Goal: Transaction & Acquisition: Purchase product/service

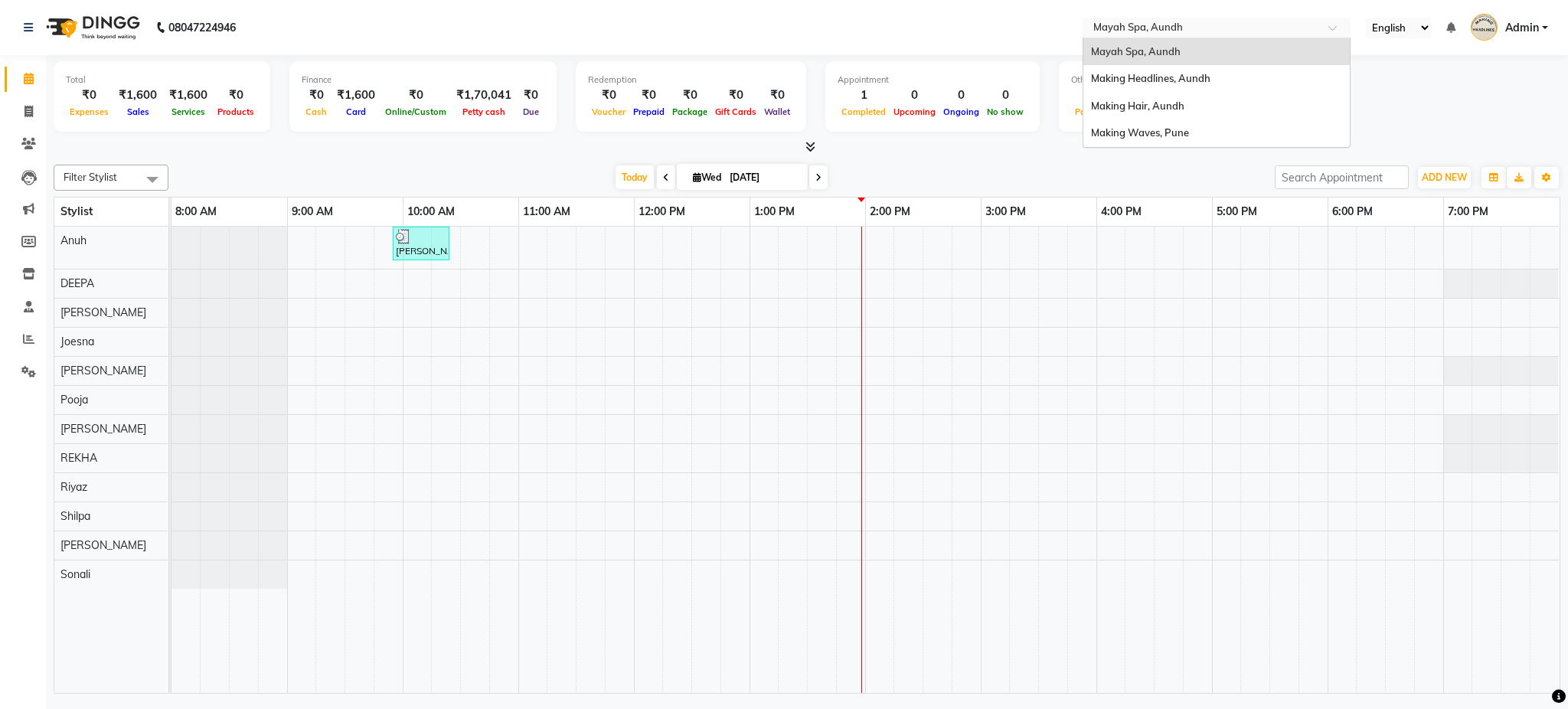
click at [1111, 33] on input "text" at bounding box center [1201, 29] width 222 height 15
click at [1154, 77] on span "Making Headlines, Aundh" at bounding box center [1150, 78] width 119 height 12
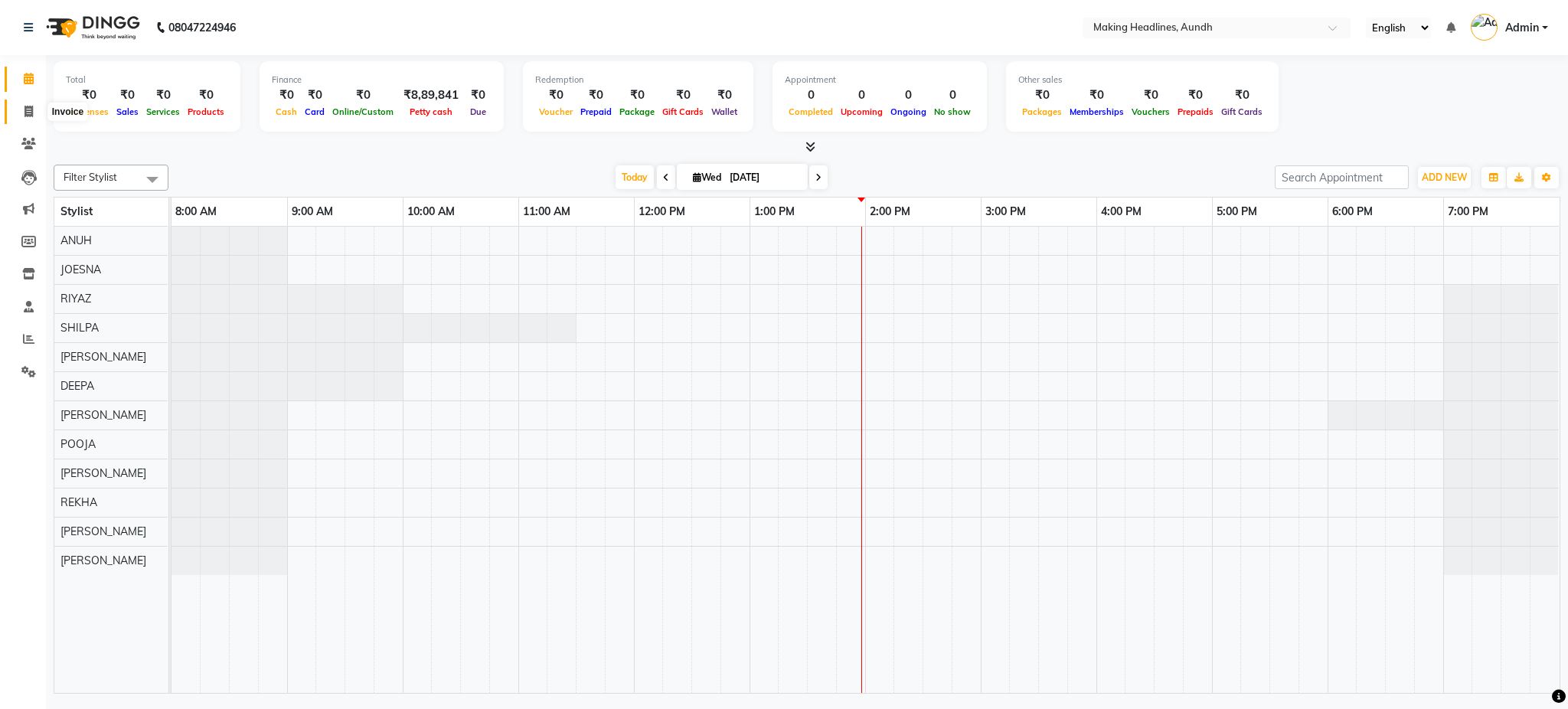
click at [30, 117] on span at bounding box center [29, 112] width 27 height 18
select select "service"
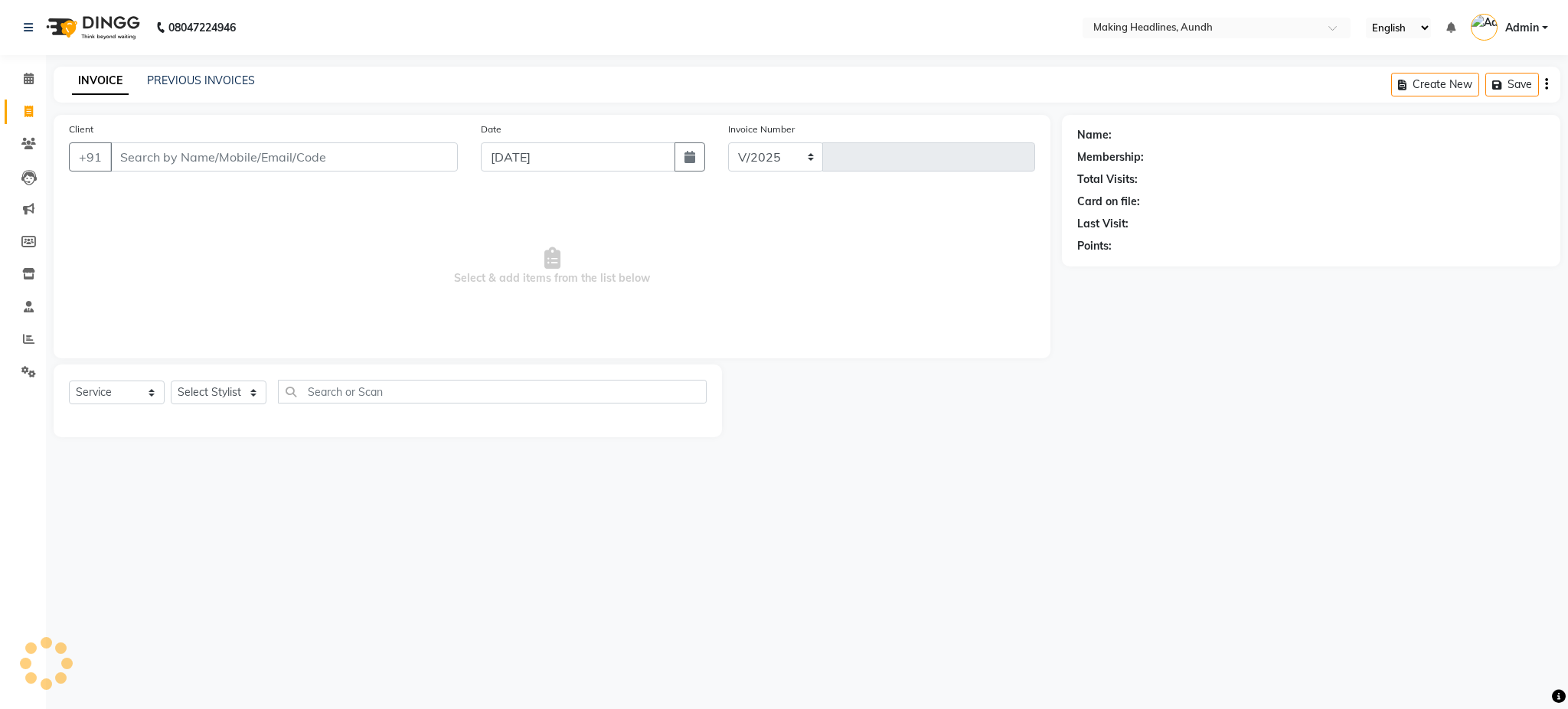
select select "743"
type input "0596"
click at [223, 155] on input "Client" at bounding box center [283, 157] width 347 height 29
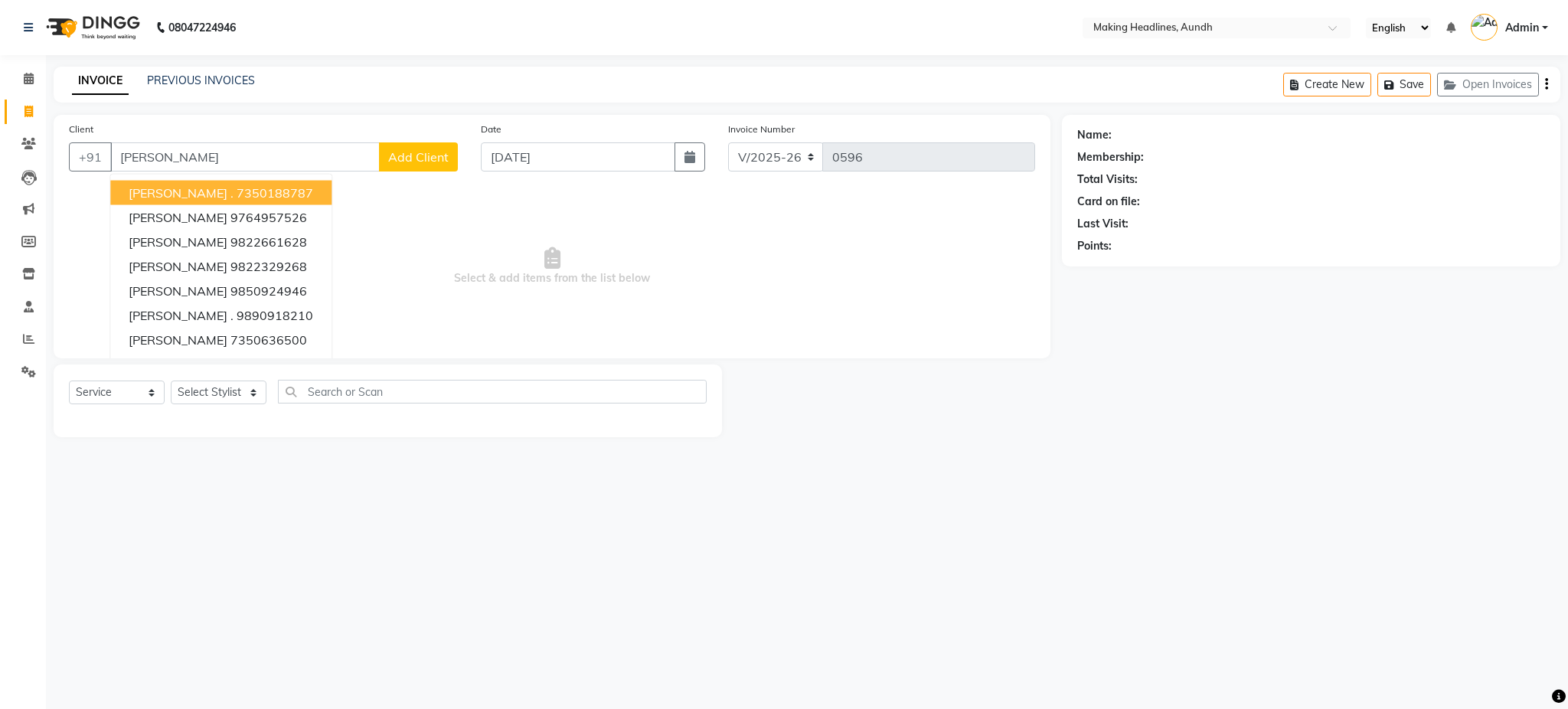
type input "[PERSON_NAME]"
click at [1038, 412] on div at bounding box center [892, 401] width 340 height 73
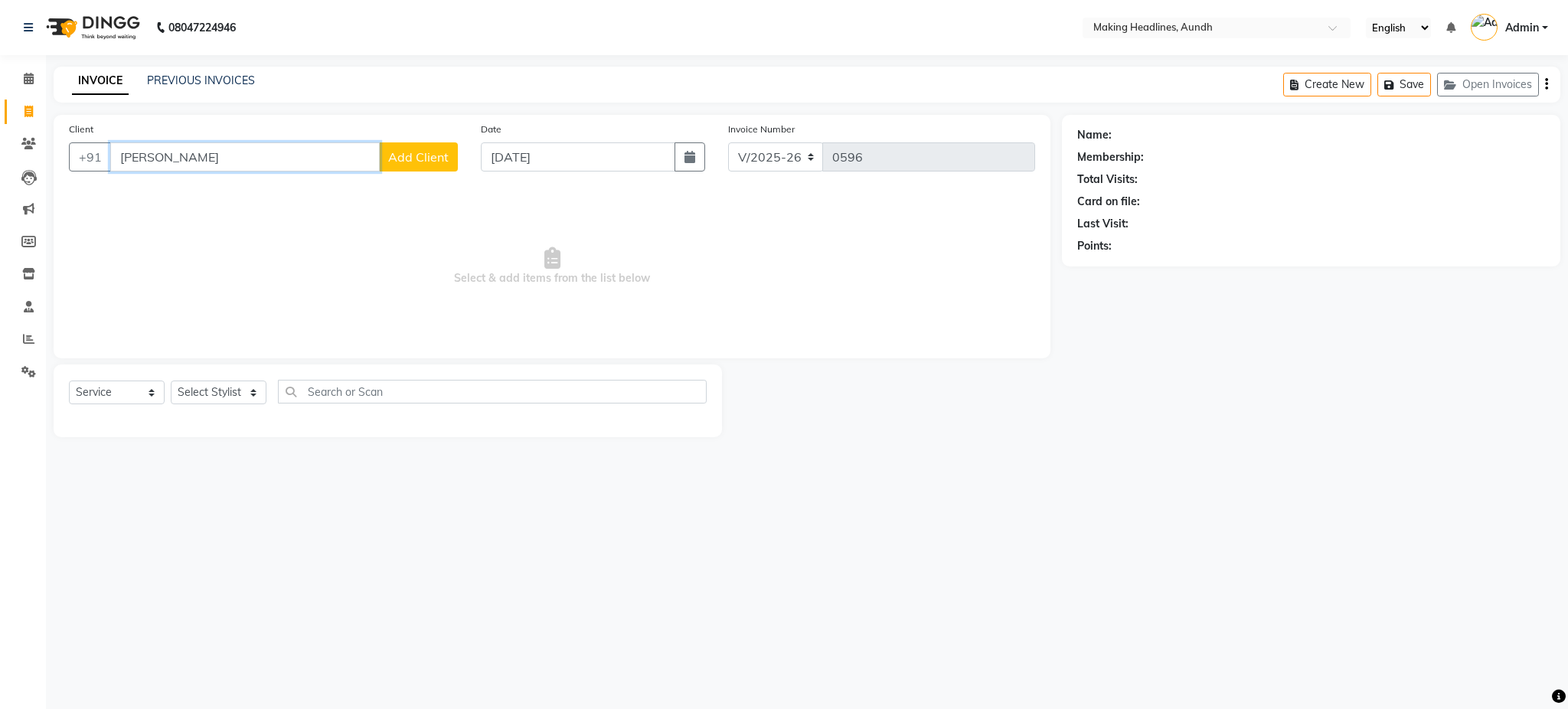
click at [144, 159] on input "[PERSON_NAME]" at bounding box center [244, 157] width 270 height 29
click at [335, 159] on input "Client" at bounding box center [283, 157] width 347 height 29
type input "T"
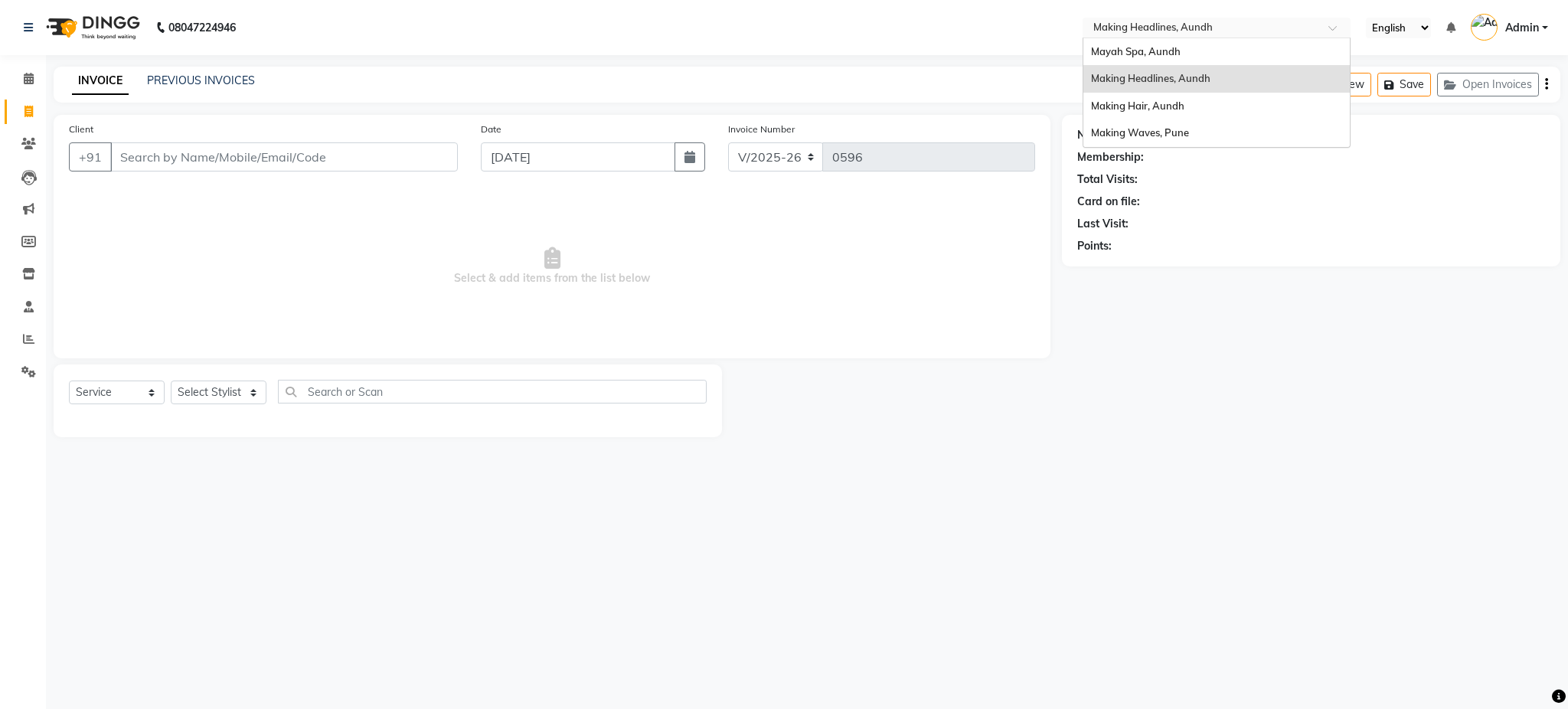
click at [1216, 25] on input "text" at bounding box center [1201, 29] width 222 height 15
click at [1125, 110] on span "Making Hair, Aundh" at bounding box center [1138, 106] width 94 height 12
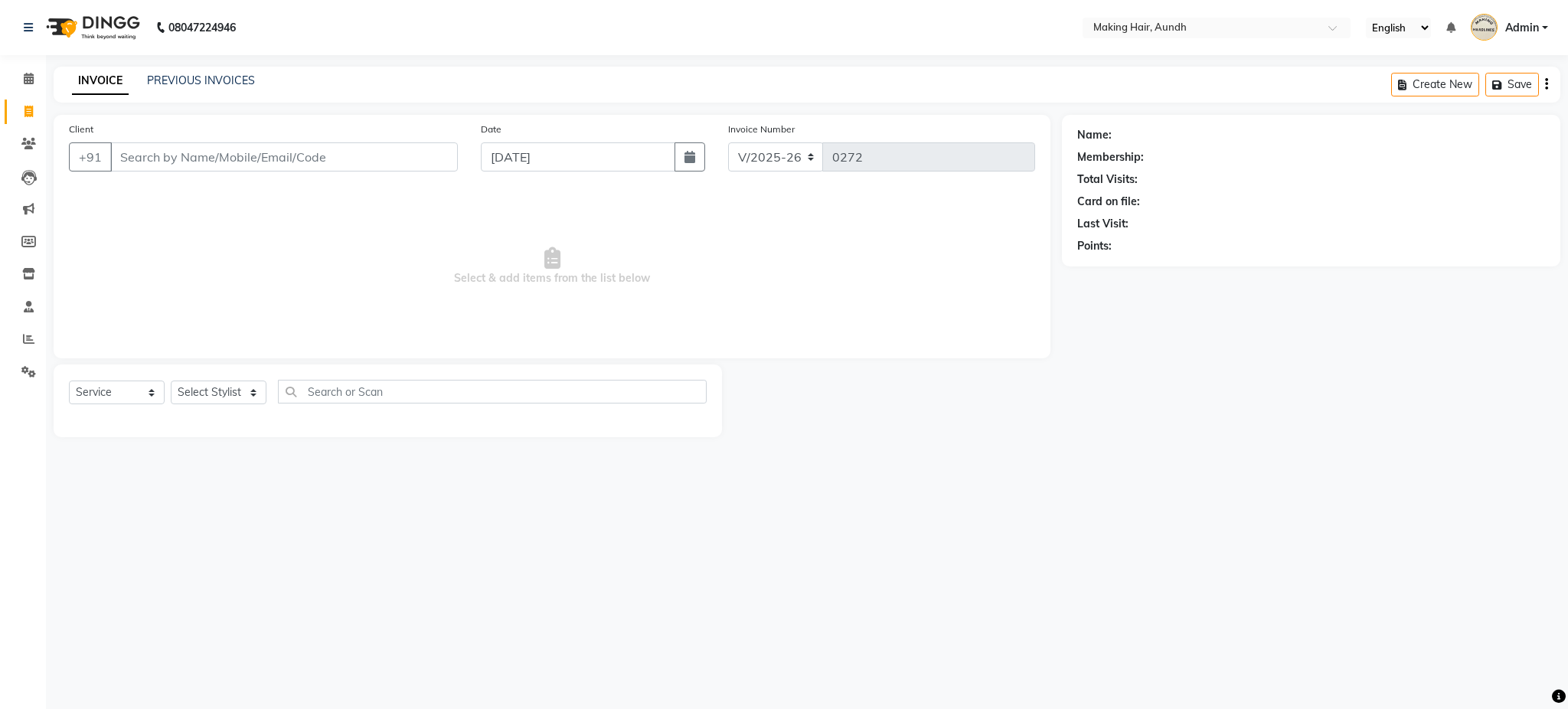
select select "760"
select select "service"
click at [288, 166] on input "Client" at bounding box center [283, 157] width 347 height 29
type input "S"
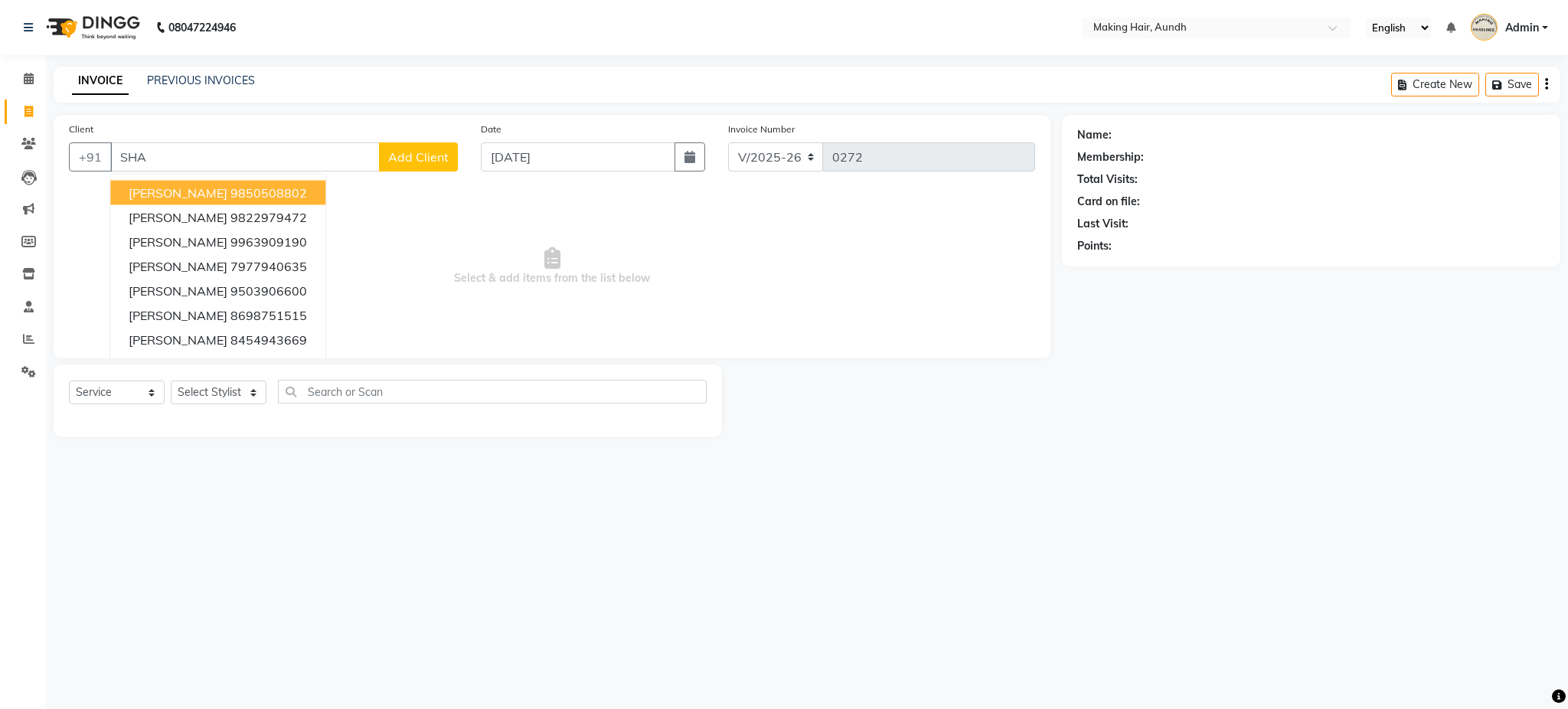
click at [202, 160] on input "SHA" at bounding box center [244, 157] width 270 height 29
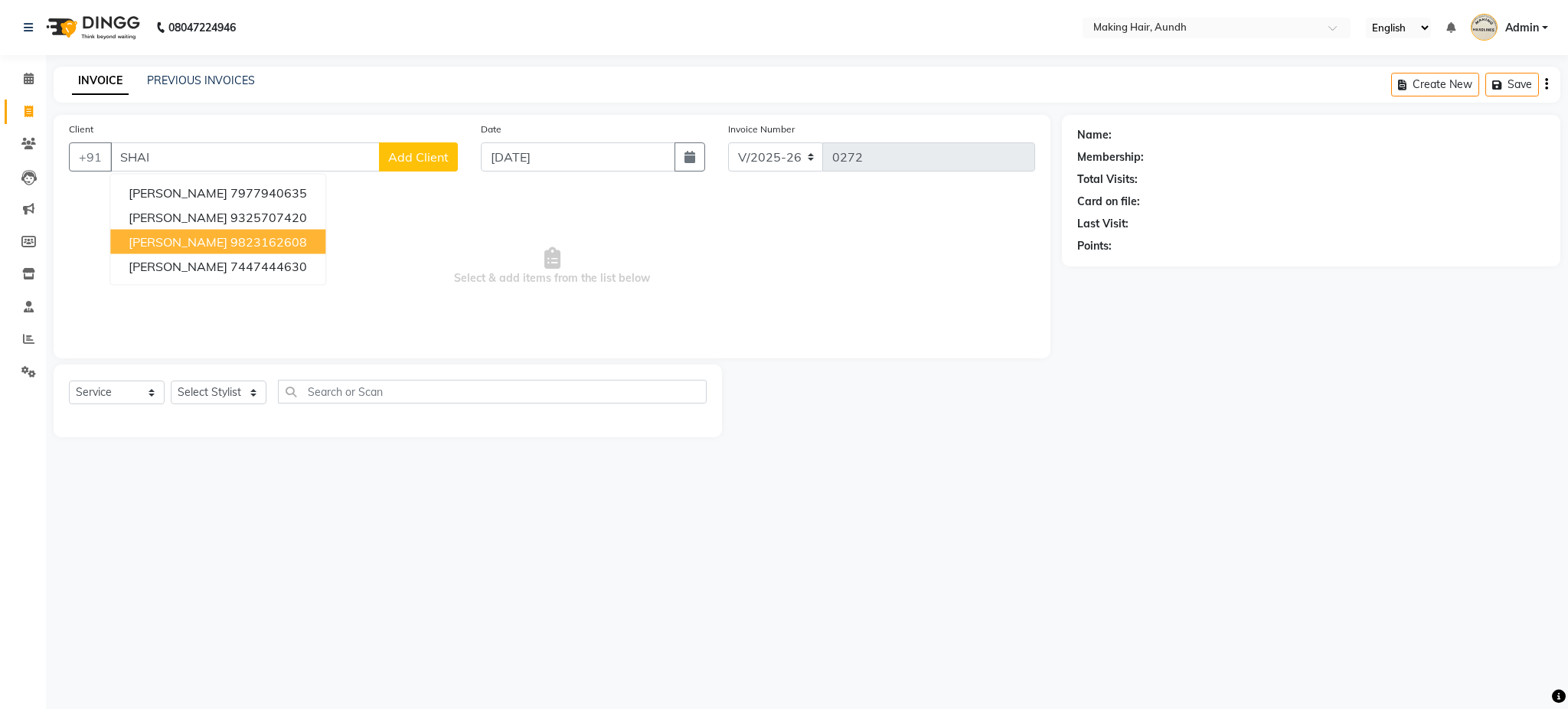
click at [254, 243] on ngb-highlight "9823162608" at bounding box center [269, 242] width 77 height 15
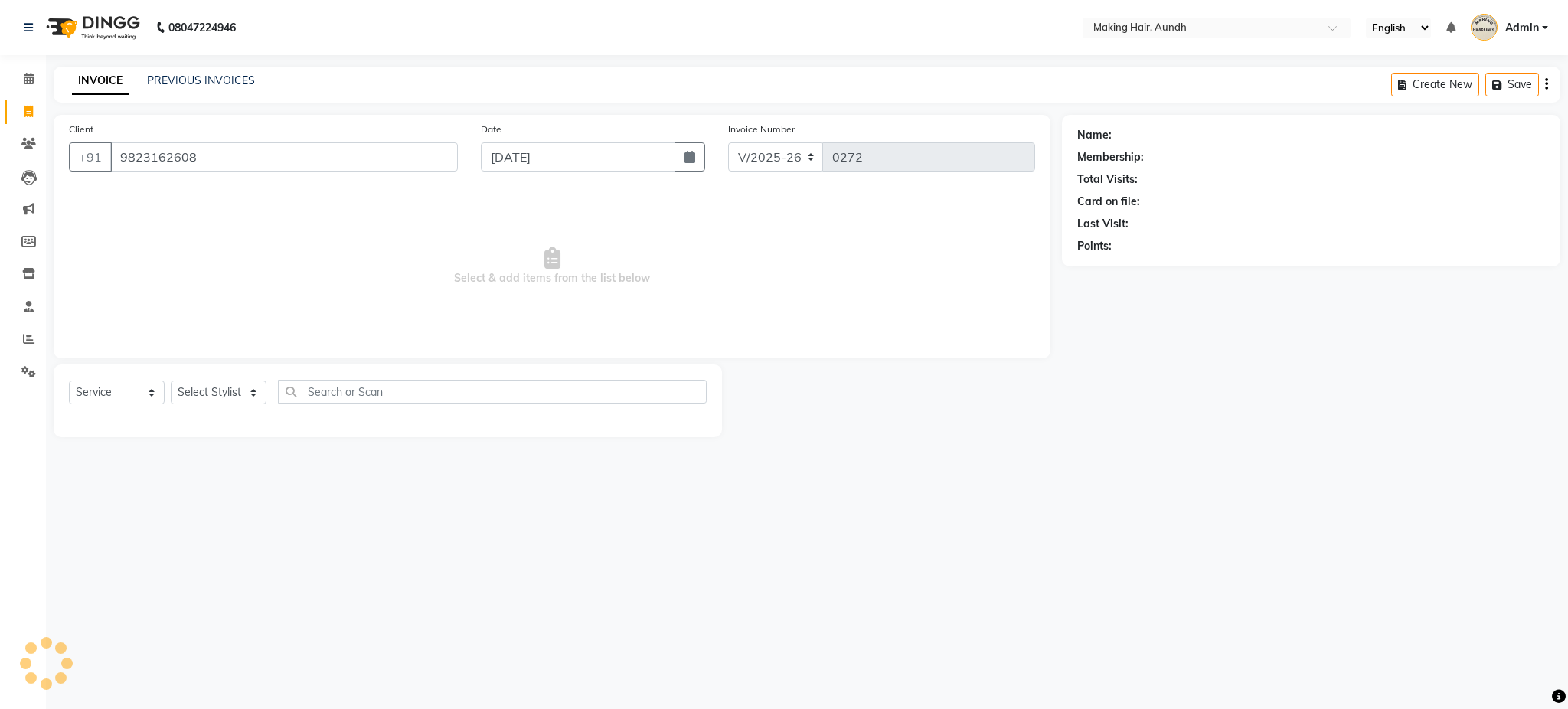
type input "9823162608"
click at [236, 391] on select "Select Stylist Anuh Apurva DEEPA Farhat Gaurita Joesna Kalpana KARAN Mamta Megh…" at bounding box center [218, 392] width 96 height 24
select select "12376"
click at [171, 381] on select "Select Stylist Anuh Apurva DEEPA Farhat Gaurita Joesna Kalpana KARAN Mamta Megh…" at bounding box center [218, 392] width 96 height 24
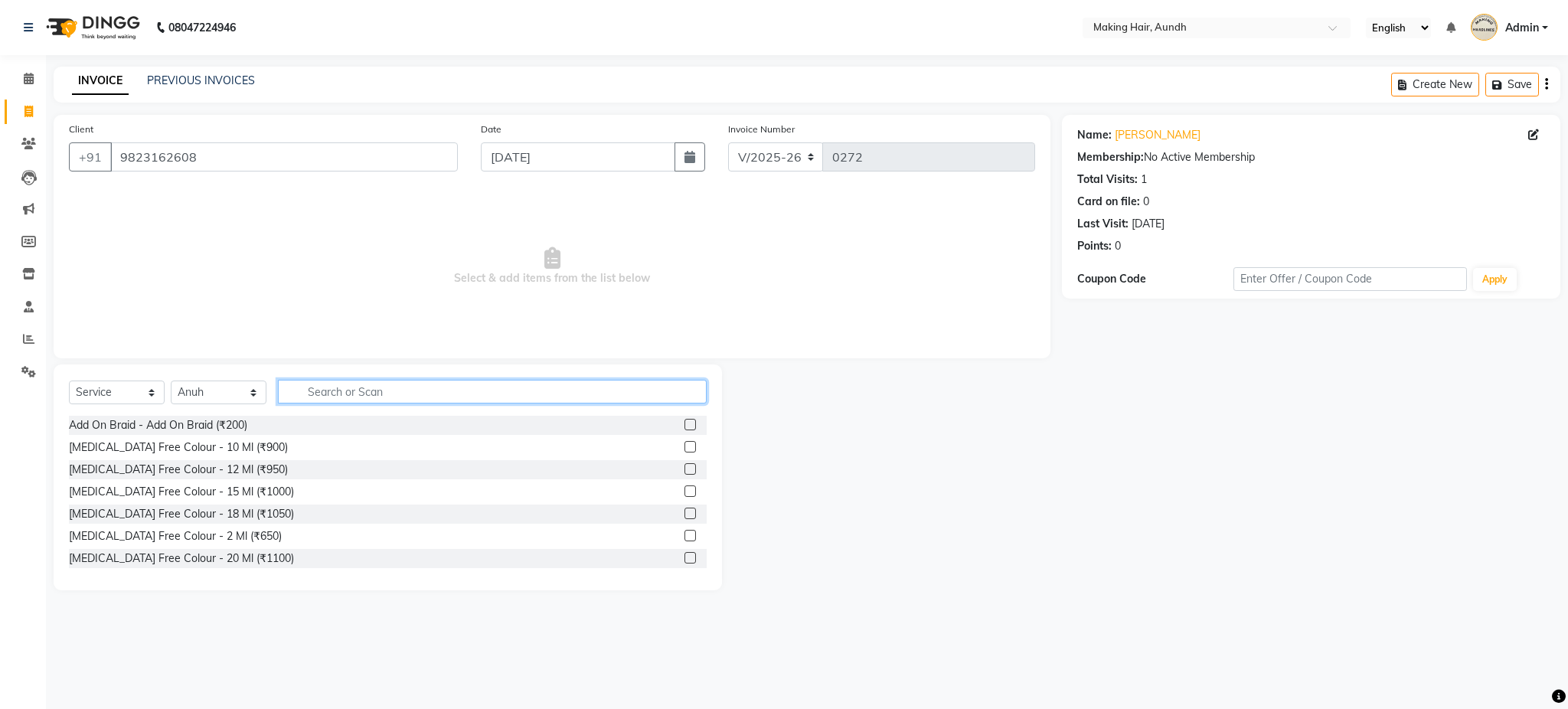
click at [415, 394] on input "text" at bounding box center [492, 391] width 429 height 24
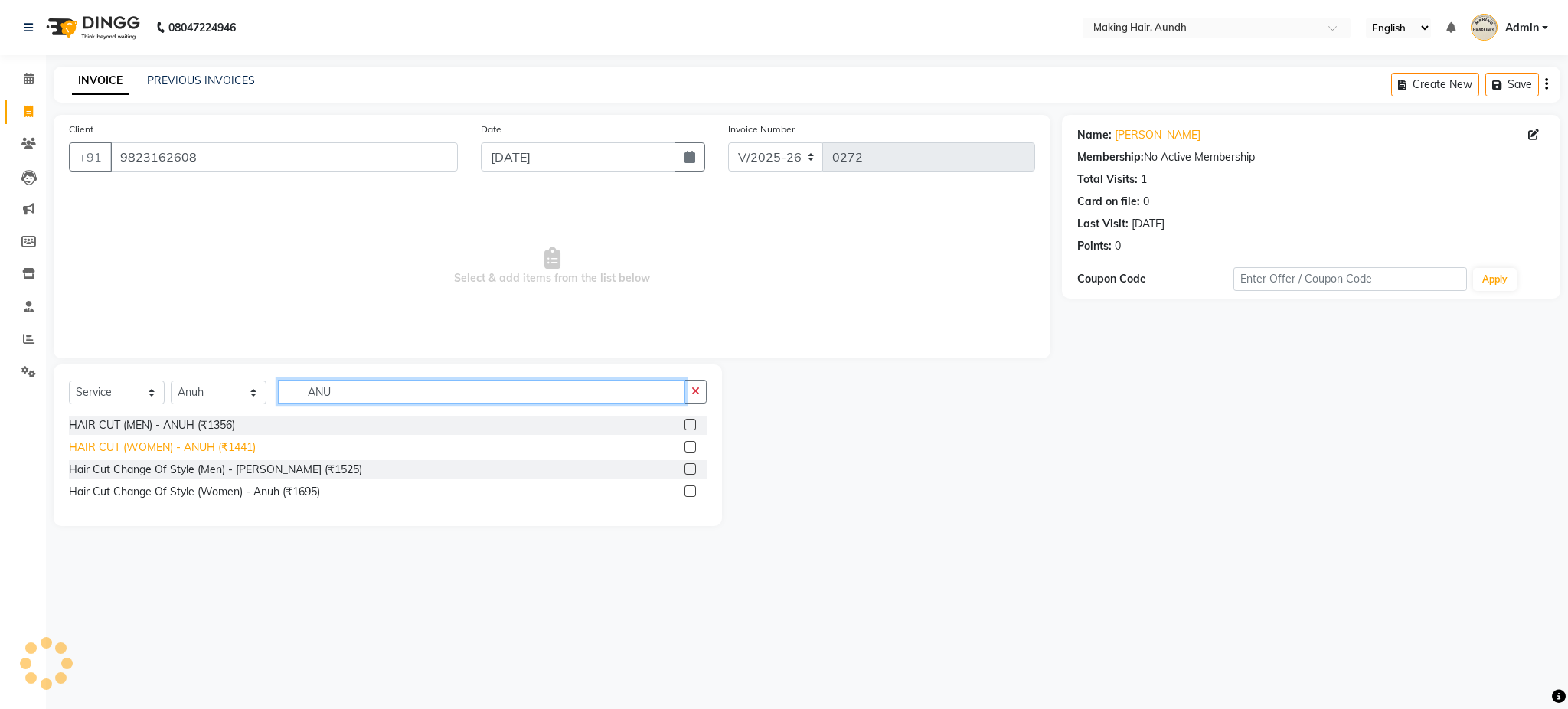
type input "ANU"
click at [232, 446] on div "HAIR CUT (WOMEN) - ANUH (₹1441)" at bounding box center [162, 447] width 187 height 16
checkbox input "false"
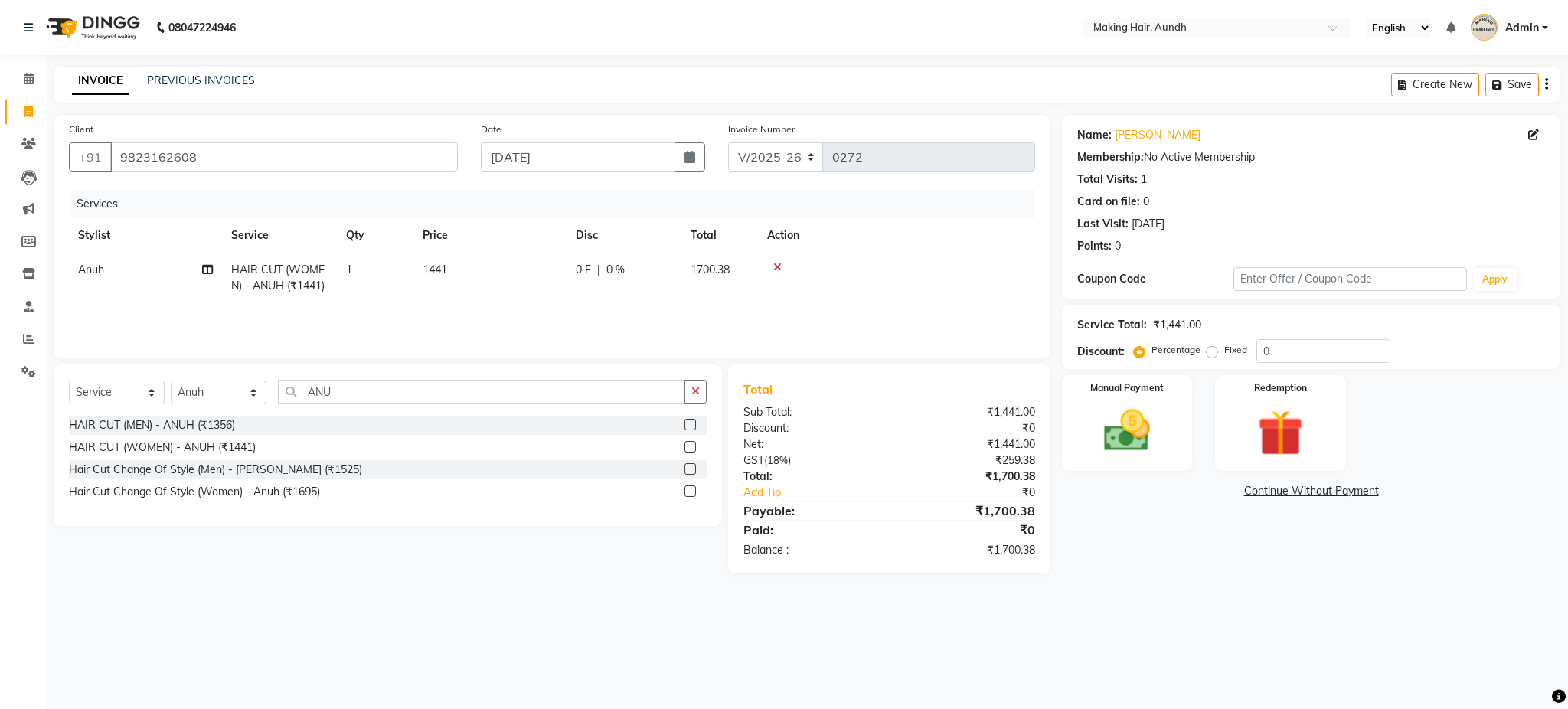
click at [281, 554] on div "Select Service Product Membership Package Voucher Prepaid Gift Card Select Styl…" at bounding box center [382, 468] width 680 height 209
click at [243, 394] on select "Select Stylist Anuh Apurva DEEPA Farhat Gaurita Joesna Kalpana KARAN Mamta Megh…" at bounding box center [218, 392] width 96 height 24
select select "12400"
click at [171, 381] on select "Select Stylist Anuh Apurva DEEPA Farhat Gaurita Joesna Kalpana KARAN Mamta Megh…" at bounding box center [218, 392] width 96 height 24
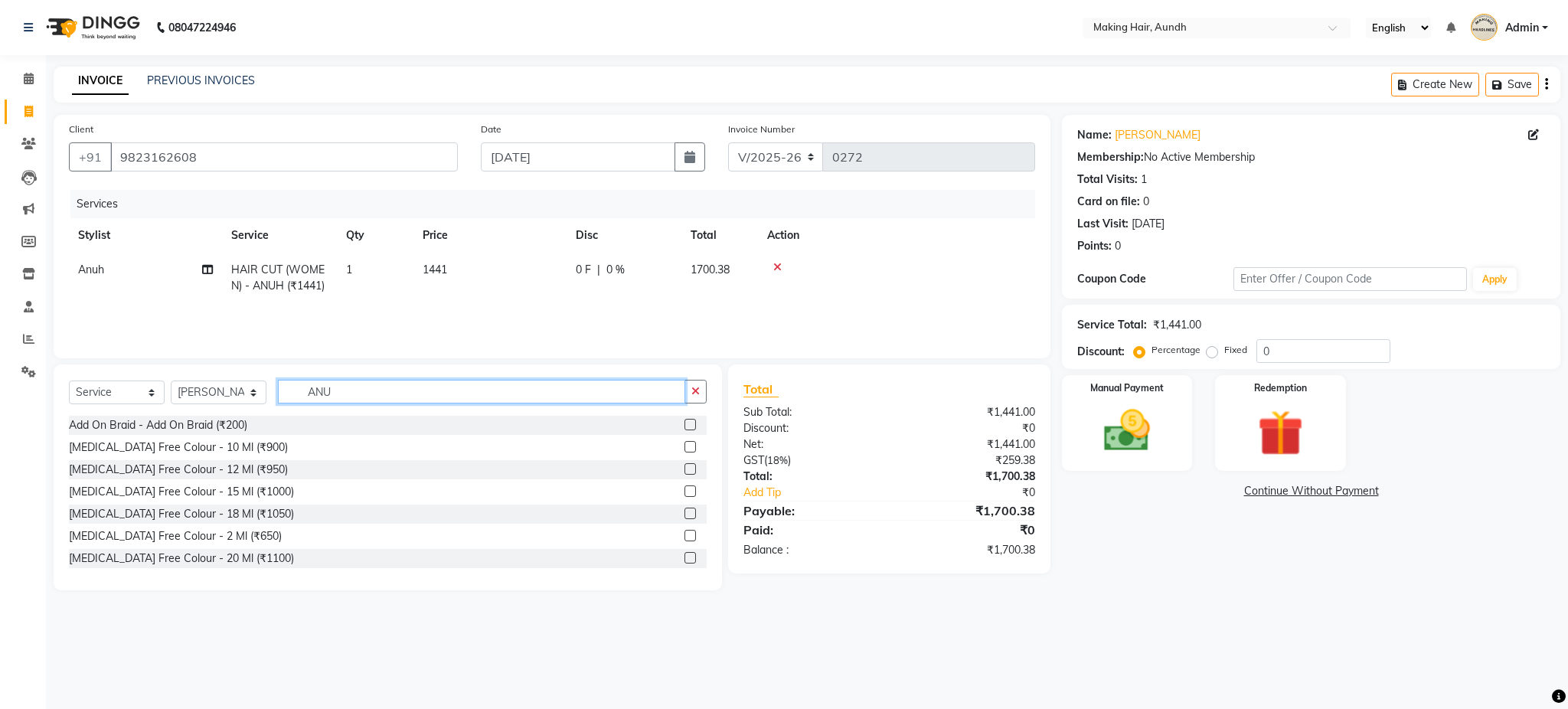
click at [363, 395] on input "ANU" at bounding box center [482, 391] width 407 height 24
type input "A"
click at [406, 381] on input "WAX" at bounding box center [482, 391] width 407 height 24
type input "W"
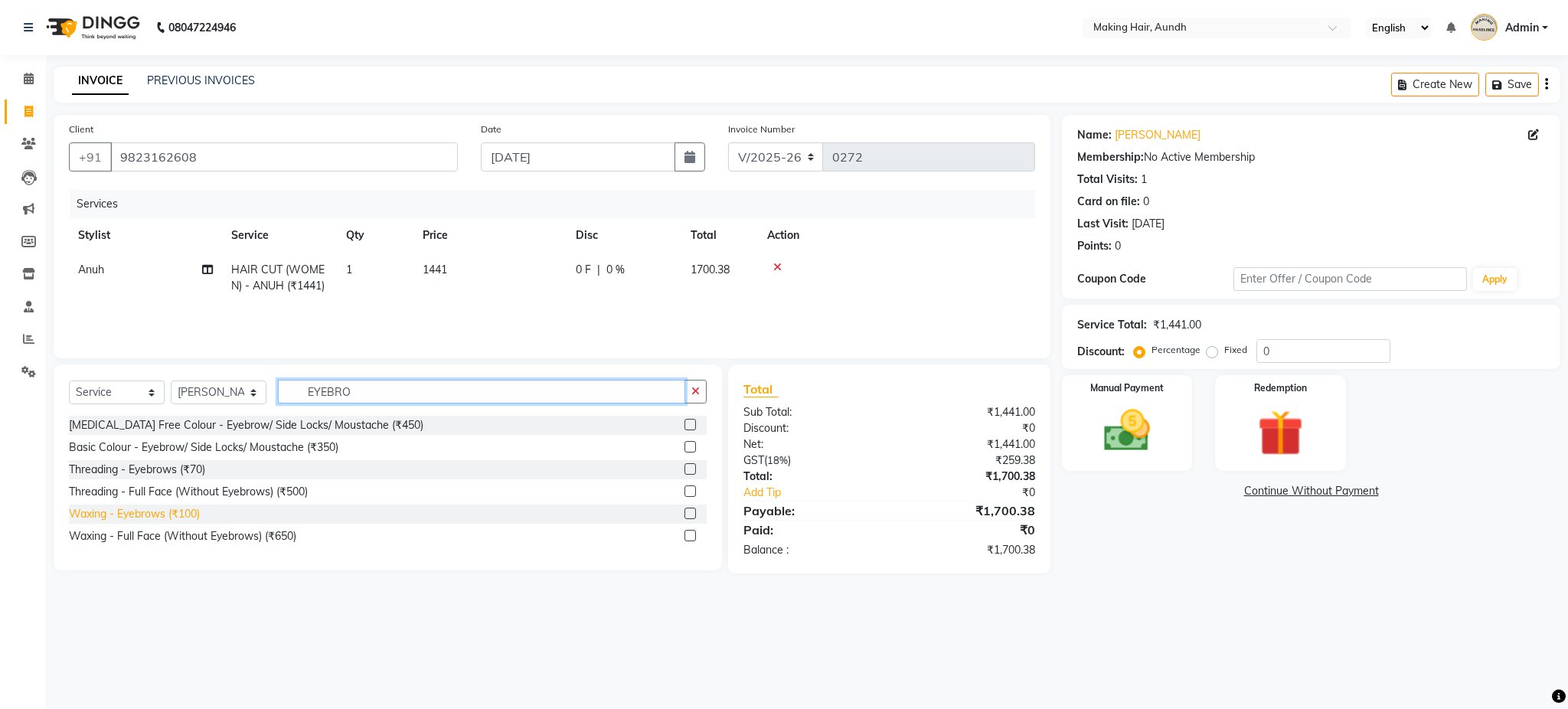
type input "EYEBRO"
click at [174, 509] on div "Waxing - Eyebrows (₹100)" at bounding box center [134, 514] width 131 height 16
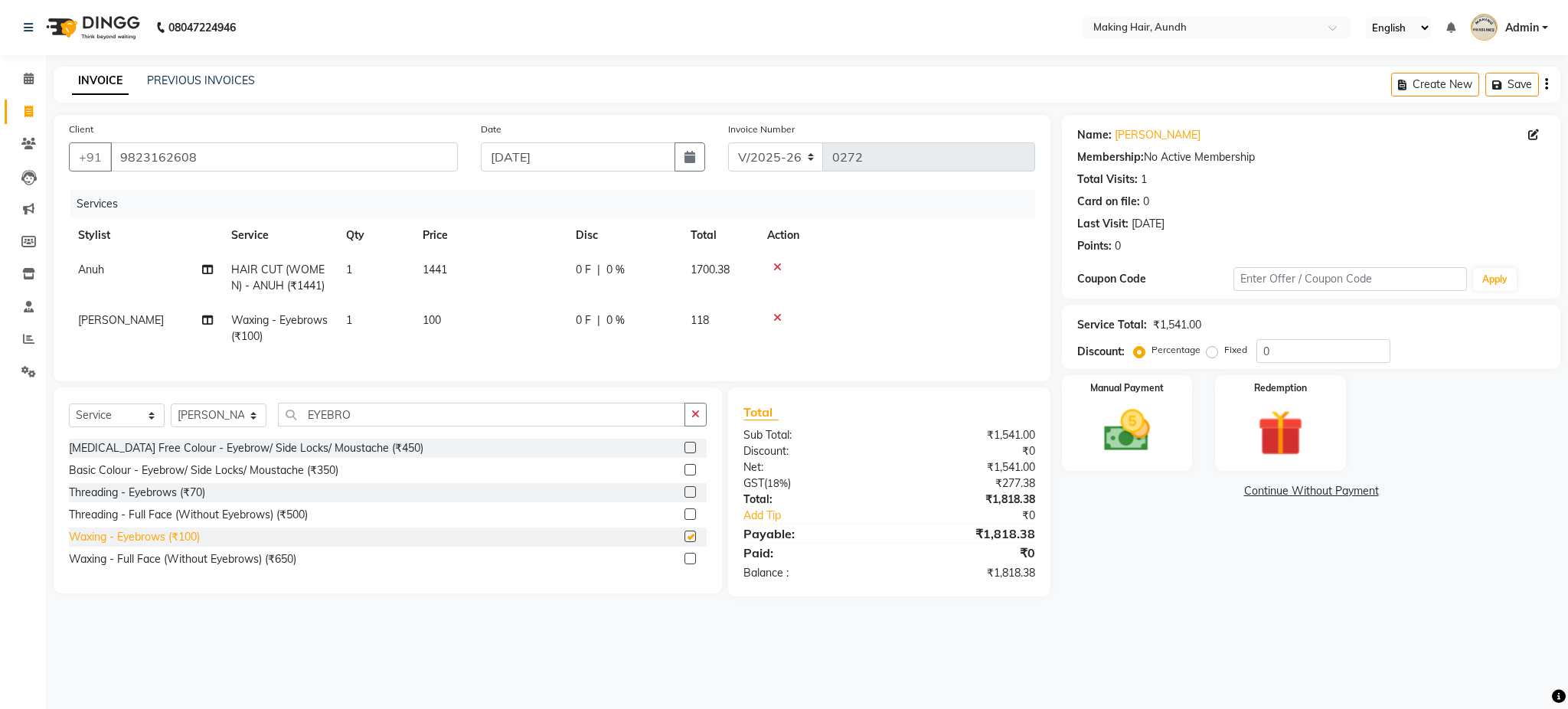
checkbox input "false"
click at [1549, 85] on div "Create New Save" at bounding box center [1476, 85] width 169 height 36
click at [1545, 89] on button "button" at bounding box center [1547, 85] width 3 height 36
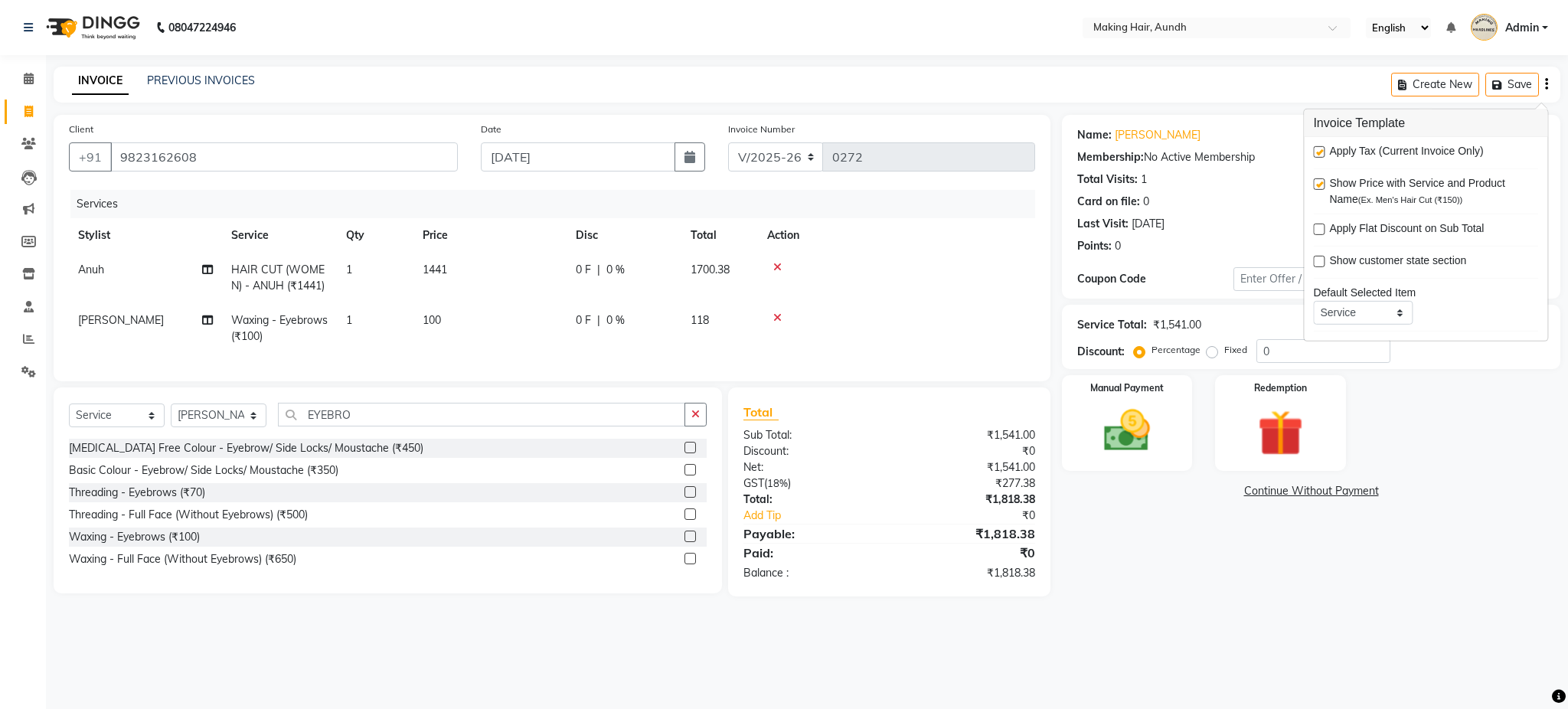
click at [1319, 157] on label at bounding box center [1319, 152] width 12 height 12
click at [1319, 157] on input "checkbox" at bounding box center [1319, 153] width 10 height 10
click at [1319, 151] on label at bounding box center [1319, 152] width 12 height 12
click at [1319, 151] on input "checkbox" at bounding box center [1319, 153] width 10 height 10
checkbox input "true"
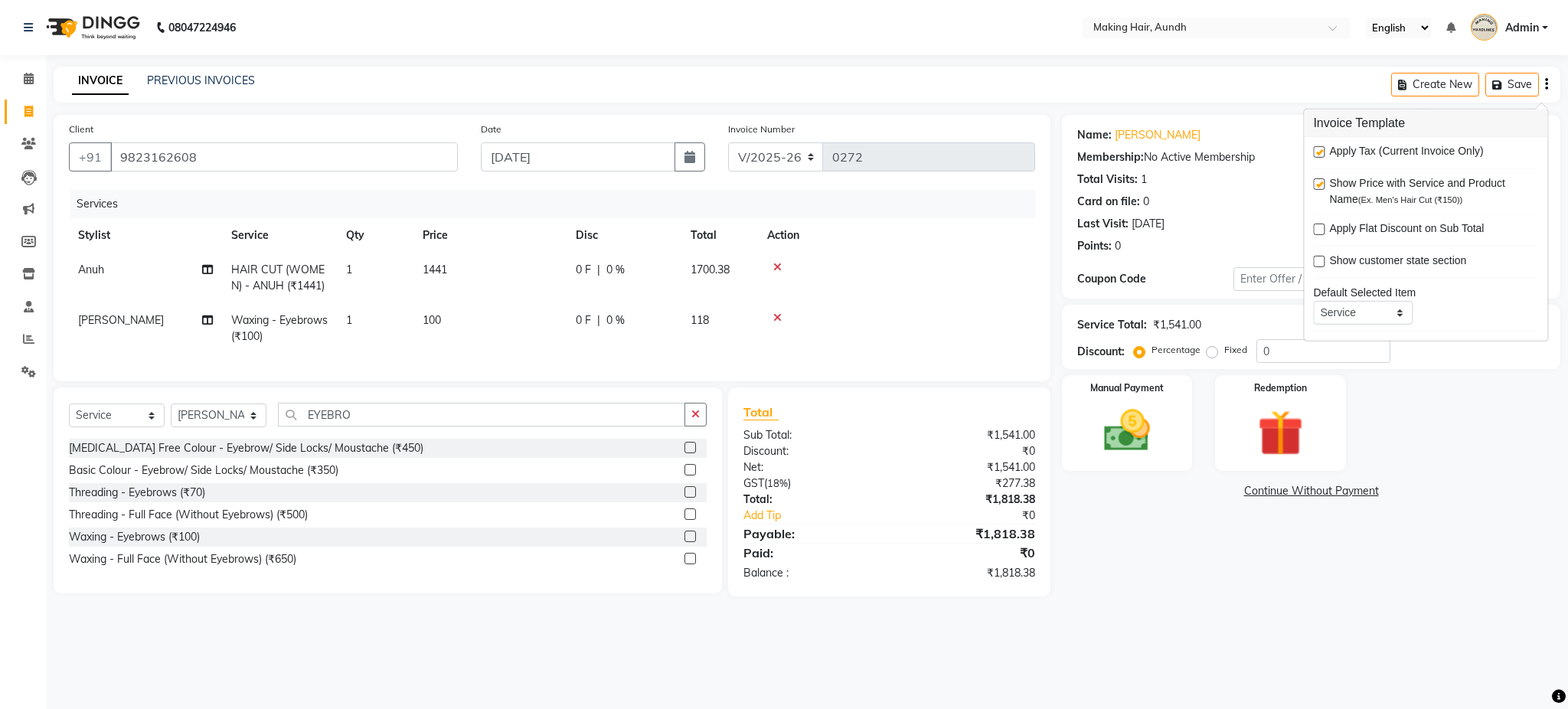
click at [438, 265] on span "1441" at bounding box center [434, 270] width 25 height 14
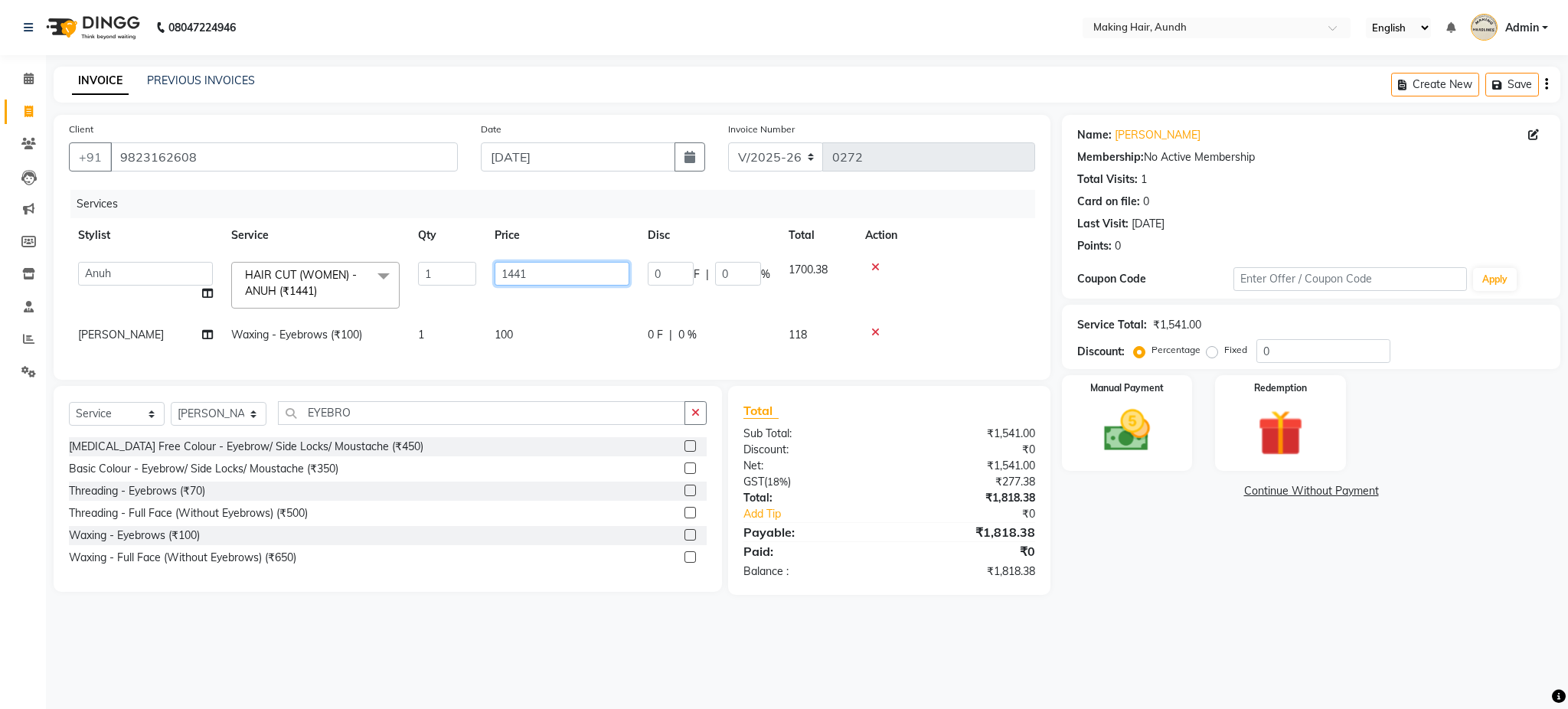
click at [568, 280] on input "1441" at bounding box center [561, 274] width 134 height 24
type input "1"
type input "1700"
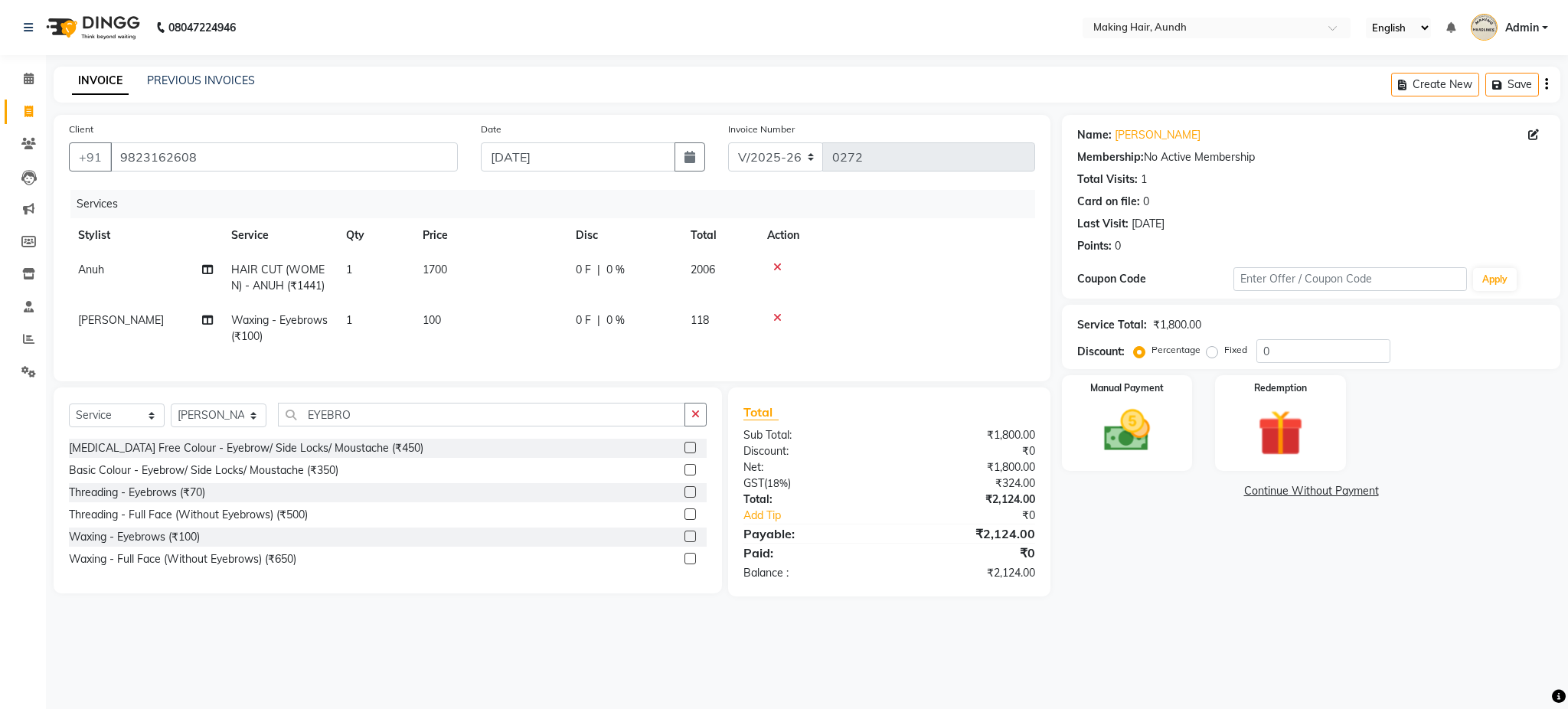
click at [768, 326] on tr "Farhat Waxing - Eyebrows (₹100) 1 100 0 F | 0 % 118" at bounding box center [552, 329] width 966 height 51
click at [1546, 85] on icon "button" at bounding box center [1547, 85] width 3 height 1
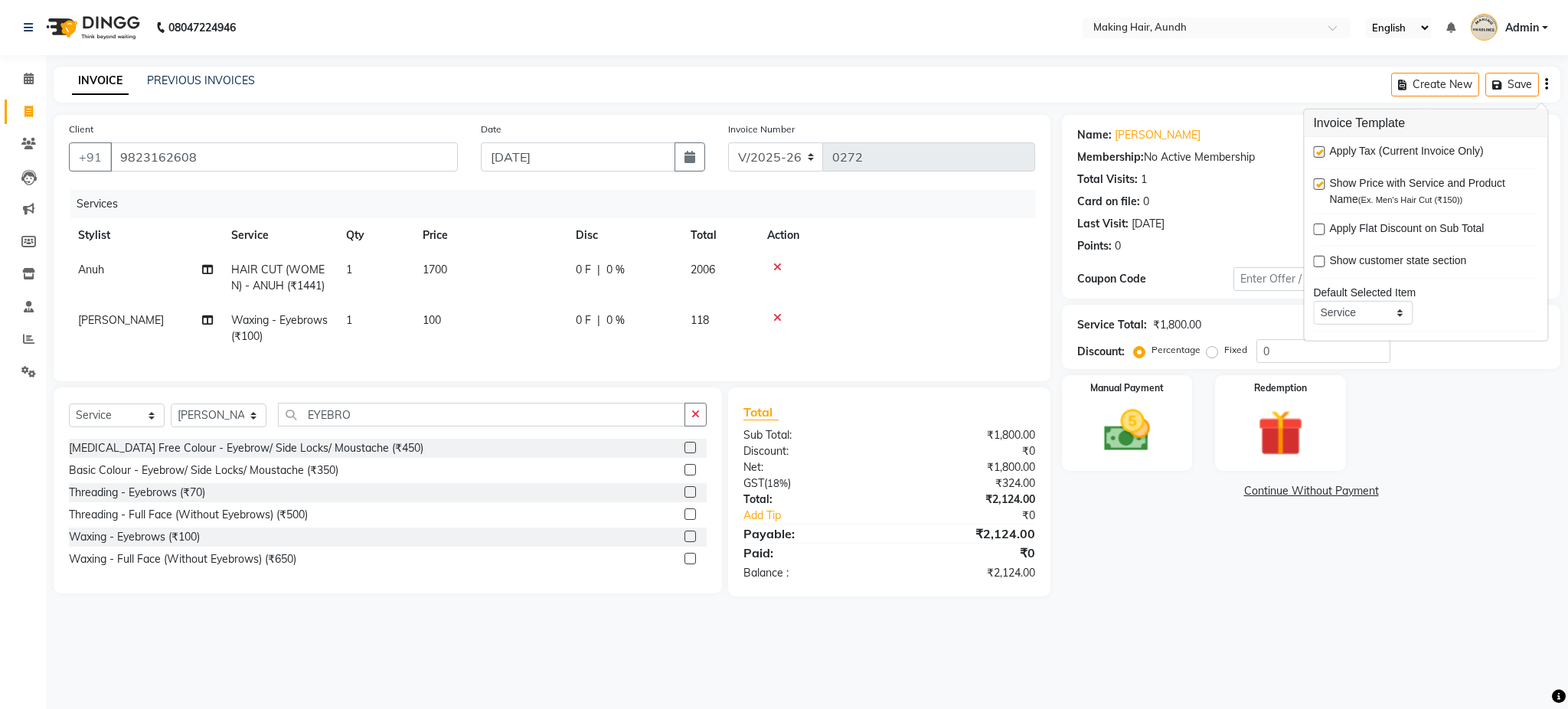
click at [1316, 152] on label at bounding box center [1319, 152] width 12 height 12
click at [1316, 152] on input "checkbox" at bounding box center [1319, 153] width 10 height 10
checkbox input "false"
click at [1220, 536] on div "Name: Shaila Kagal Membership: No Active Membership Total Visits: 1 Card on fil…" at bounding box center [1317, 354] width 510 height 478
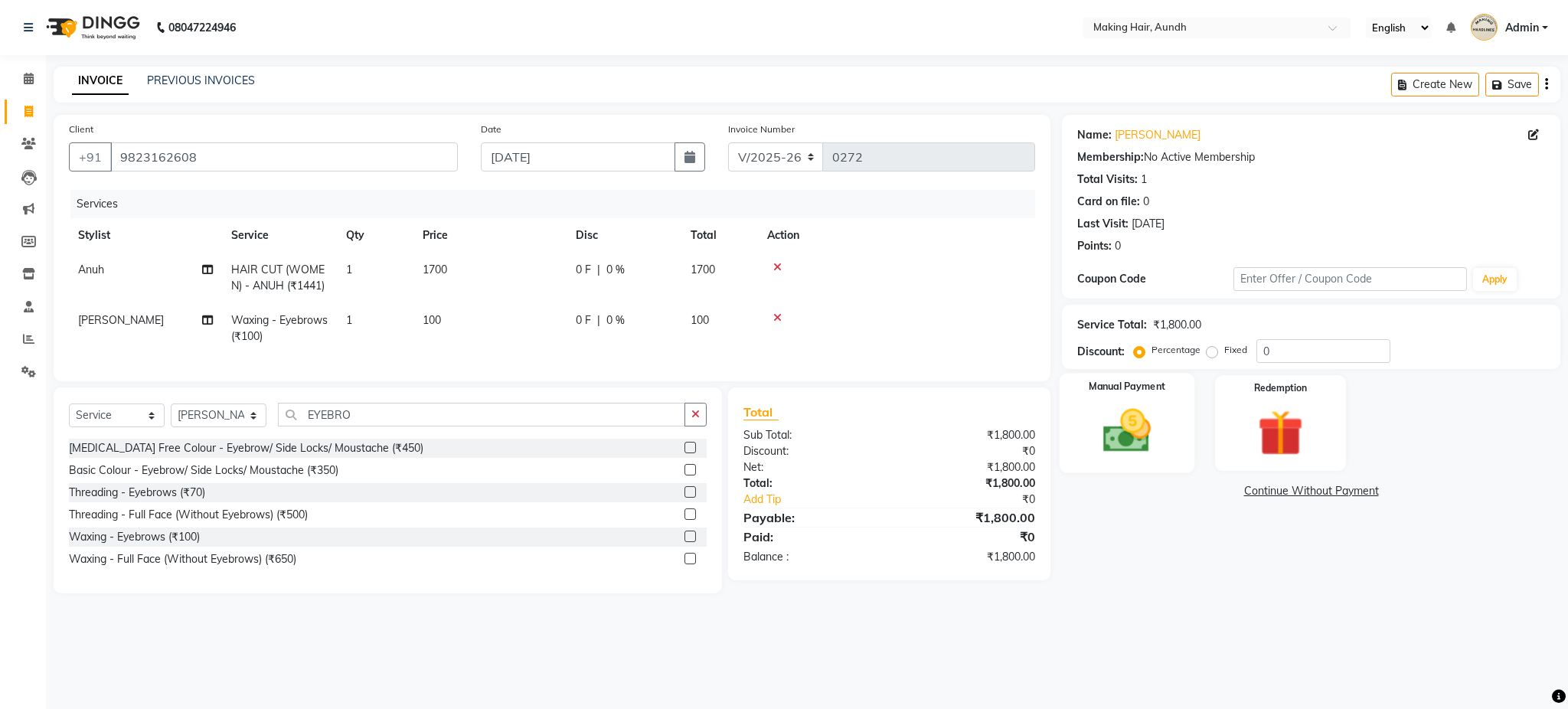
click at [1179, 415] on div "Manual Payment" at bounding box center [1128, 423] width 135 height 100
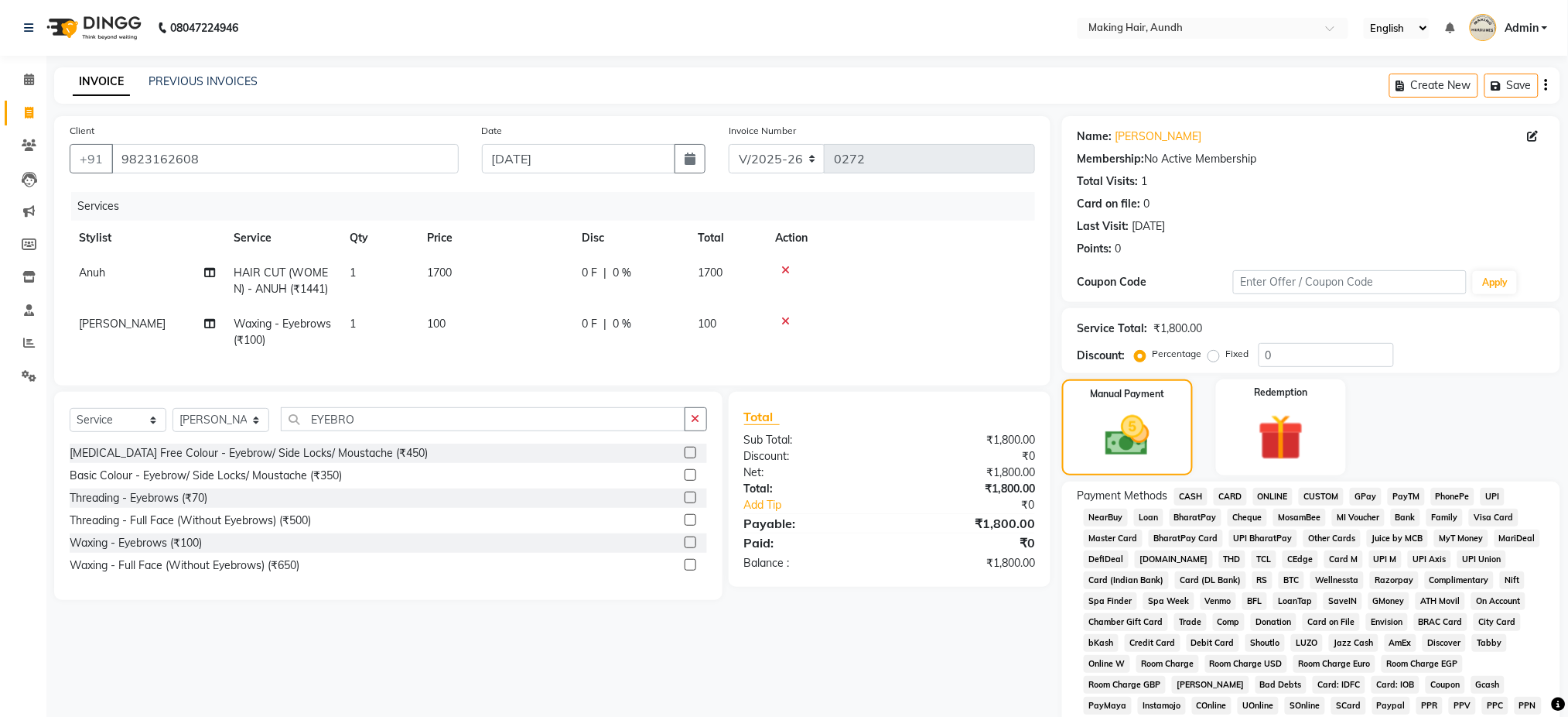
click at [1230, 495] on span "CARD" at bounding box center [1230, 497] width 33 height 18
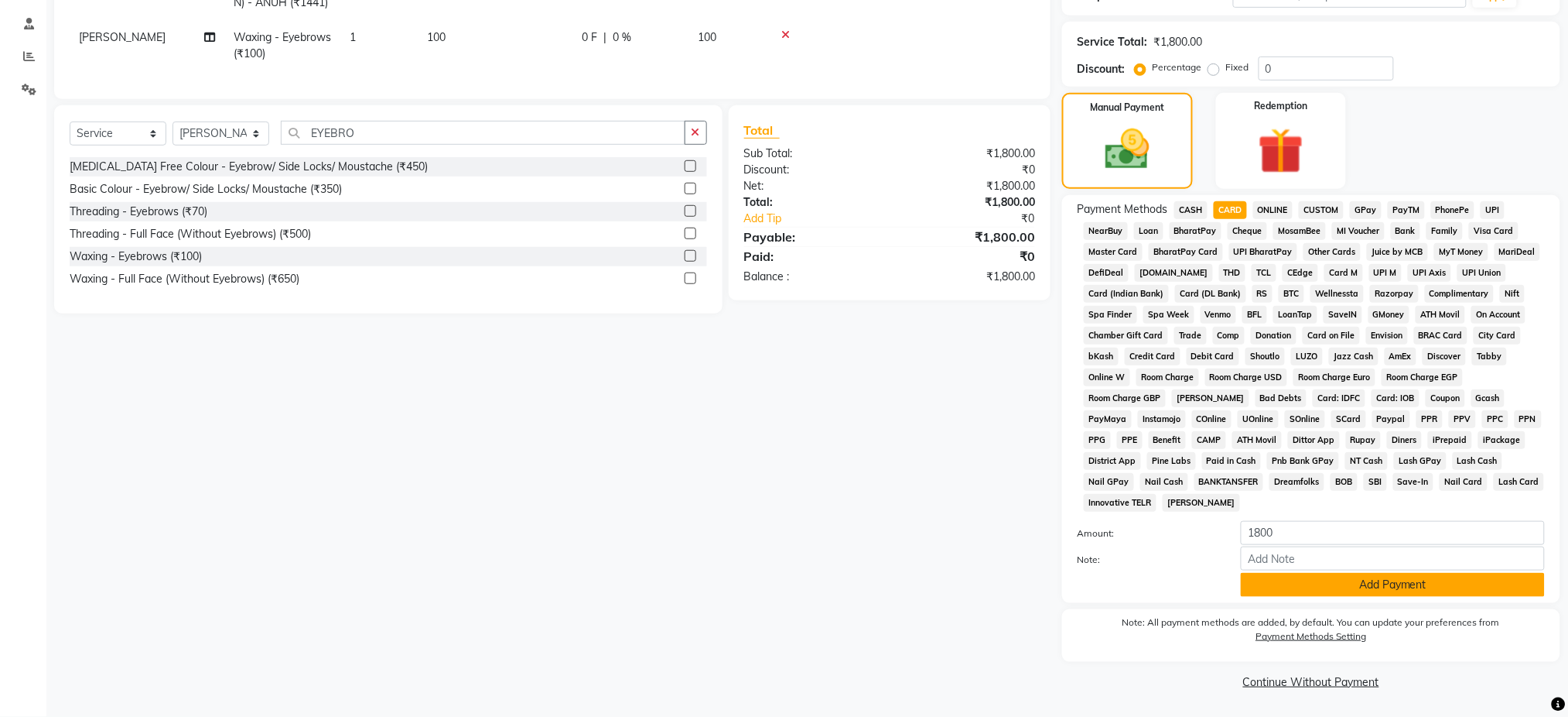
click at [1490, 591] on button "Add Payment" at bounding box center [1393, 585] width 304 height 24
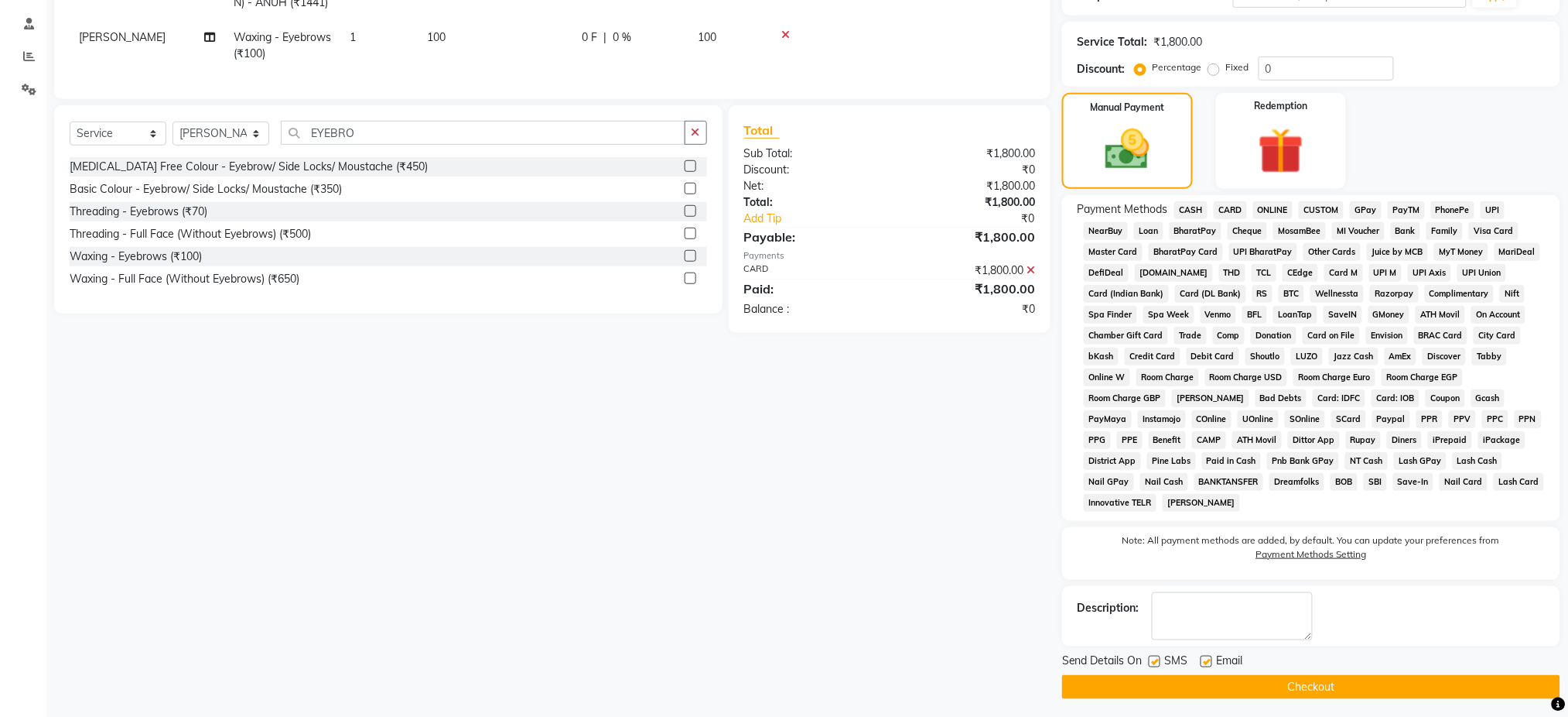
click at [1366, 689] on button "Checkout" at bounding box center [1311, 687] width 498 height 24
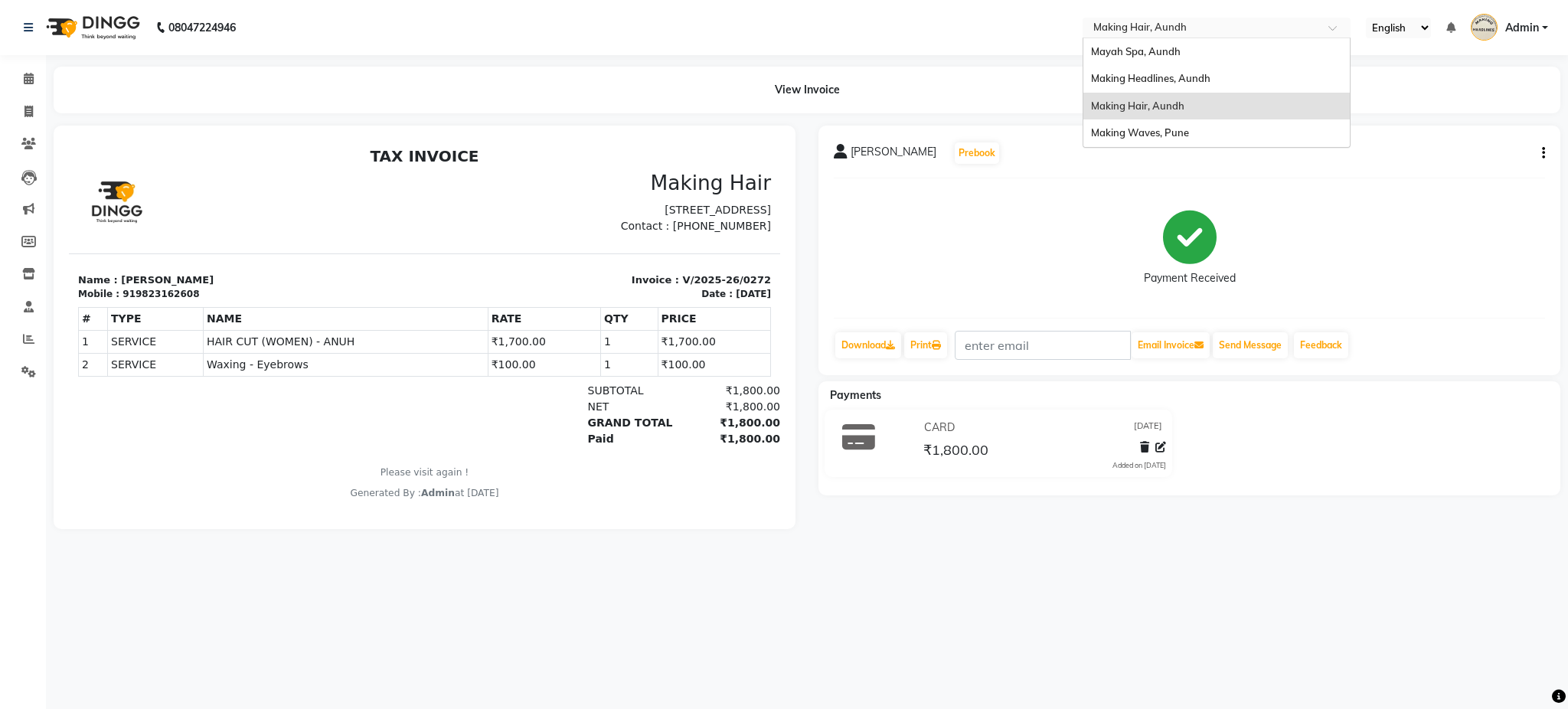
click at [1123, 30] on input "text" at bounding box center [1201, 29] width 222 height 15
click at [1167, 81] on span "Making Headlines, Aundh" at bounding box center [1150, 78] width 119 height 12
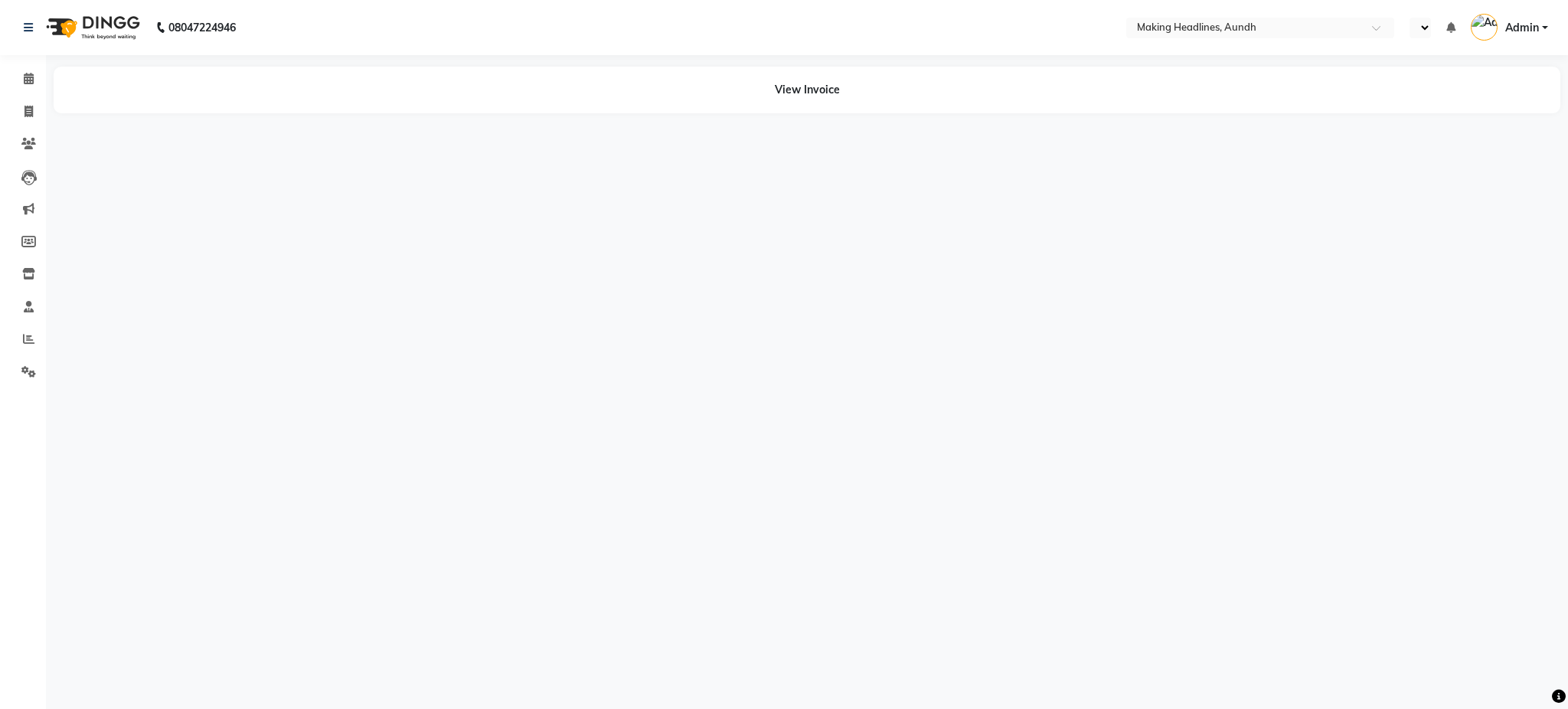
select select "en"
click at [25, 113] on icon at bounding box center [29, 112] width 8 height 12
select select "743"
select select "service"
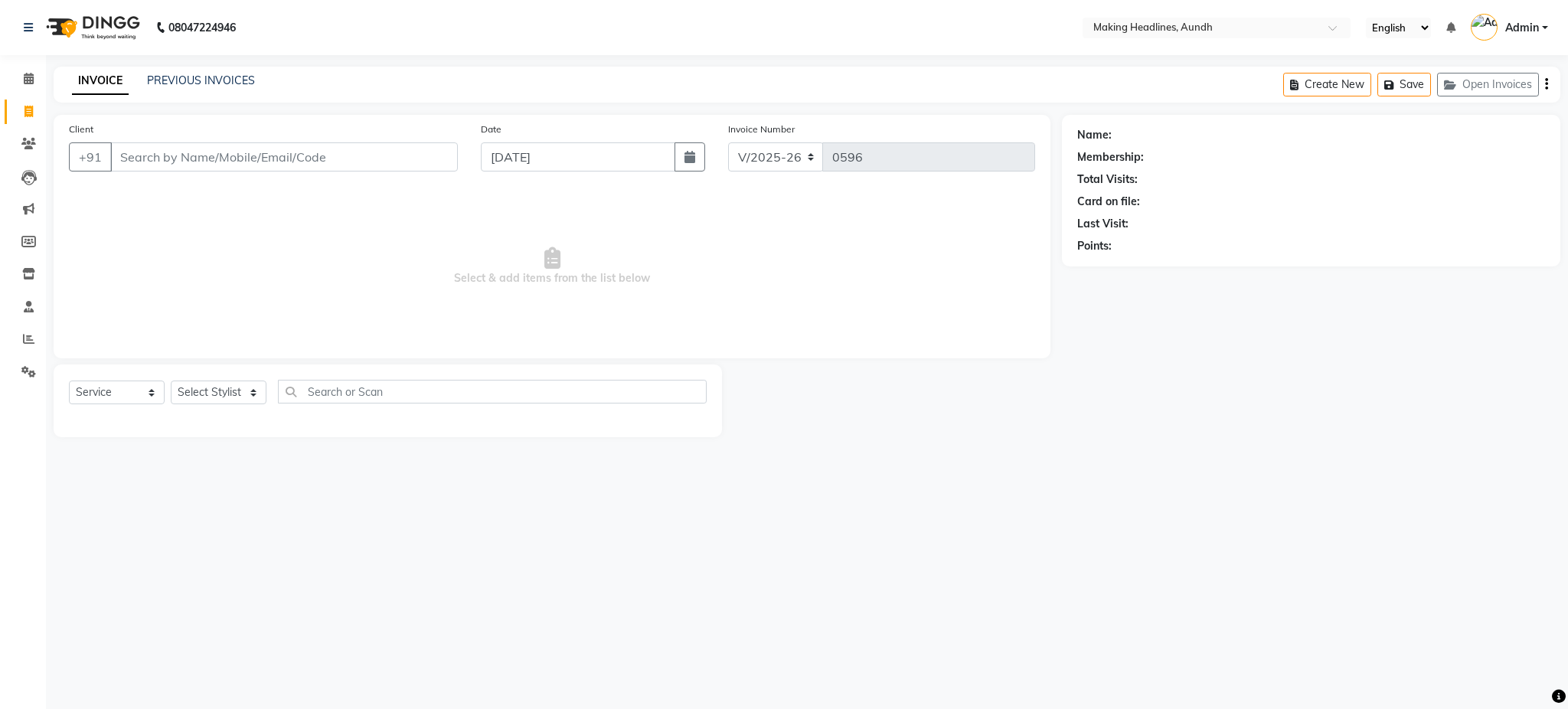
click at [190, 166] on input "Client" at bounding box center [283, 157] width 347 height 29
click at [188, 164] on input "Client" at bounding box center [283, 157] width 347 height 29
click at [180, 166] on input "Client" at bounding box center [283, 157] width 347 height 29
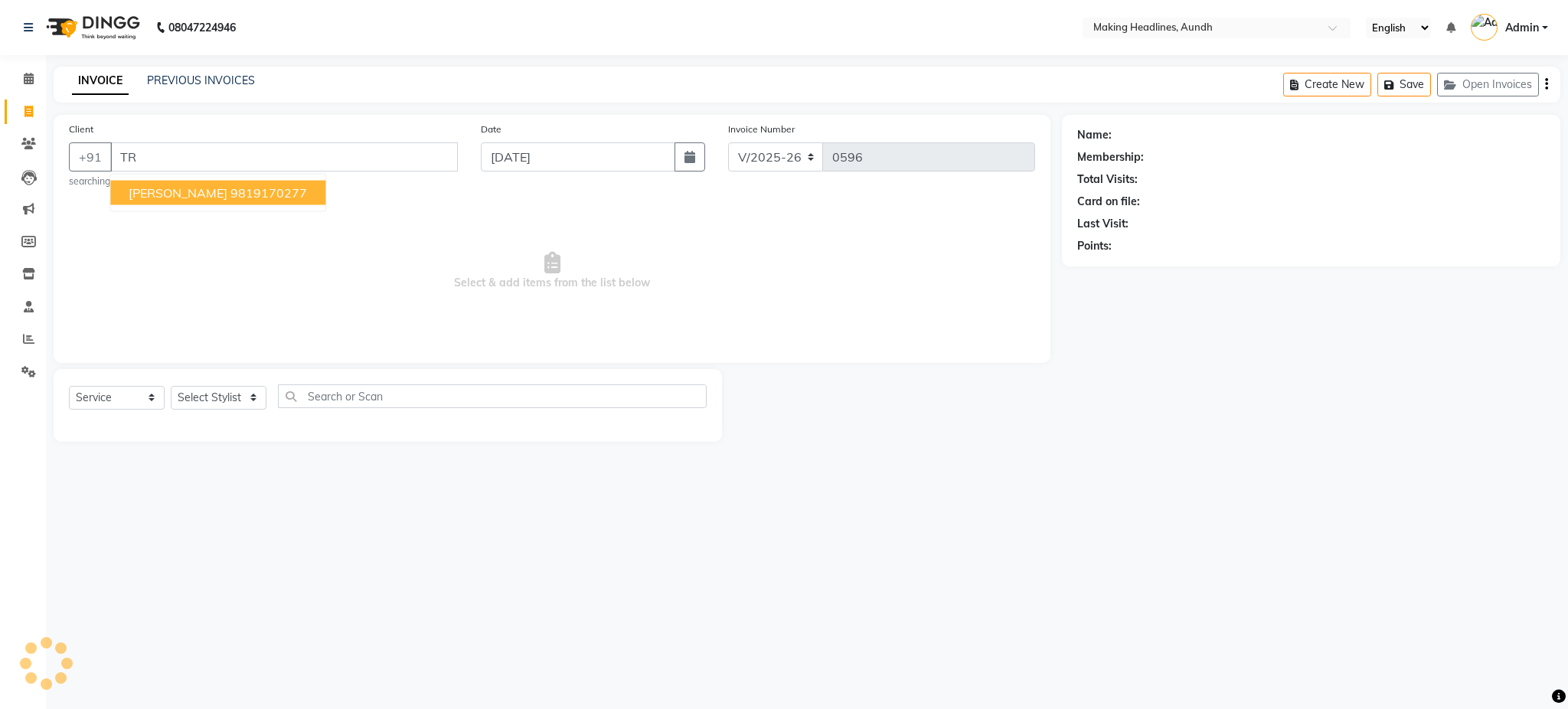
type input "T"
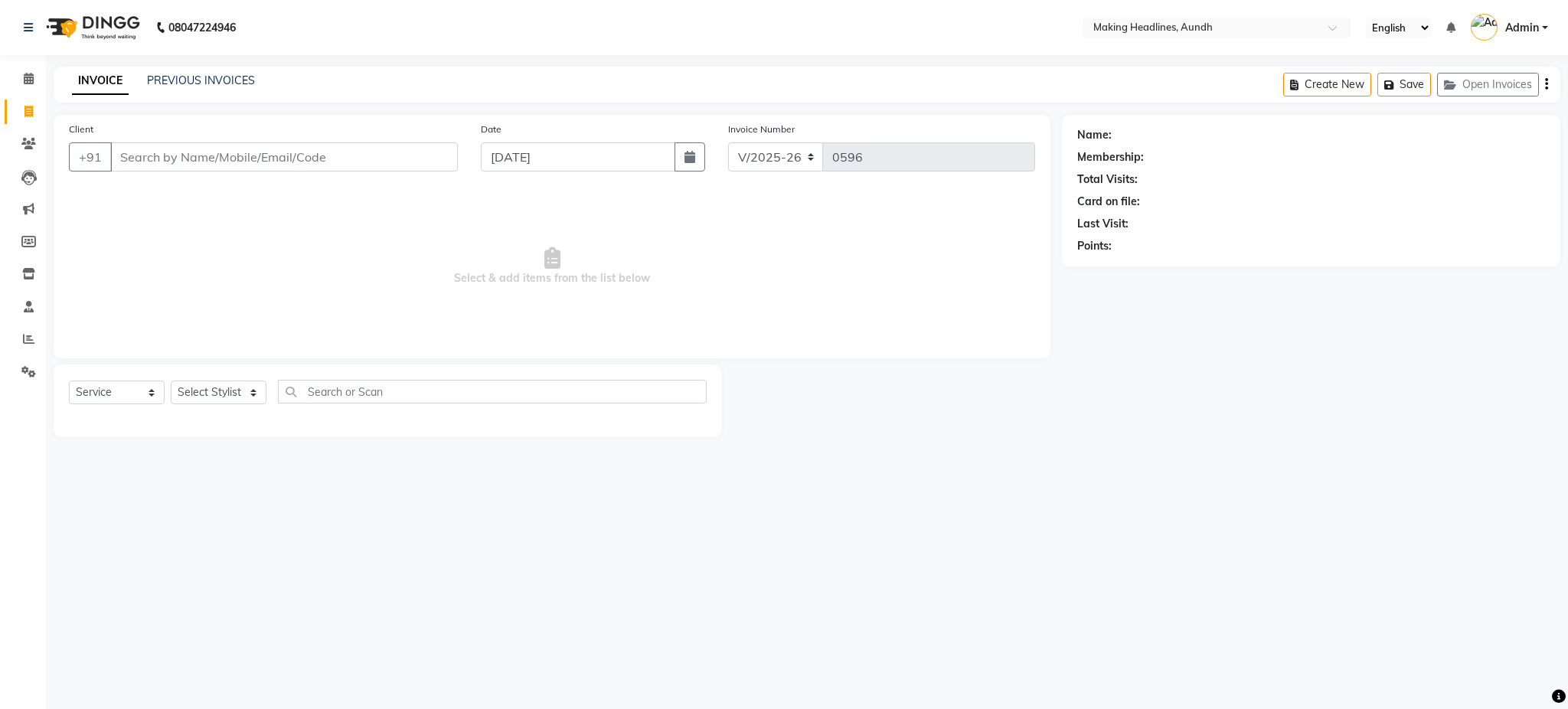
click at [240, 165] on input "Client" at bounding box center [283, 157] width 347 height 29
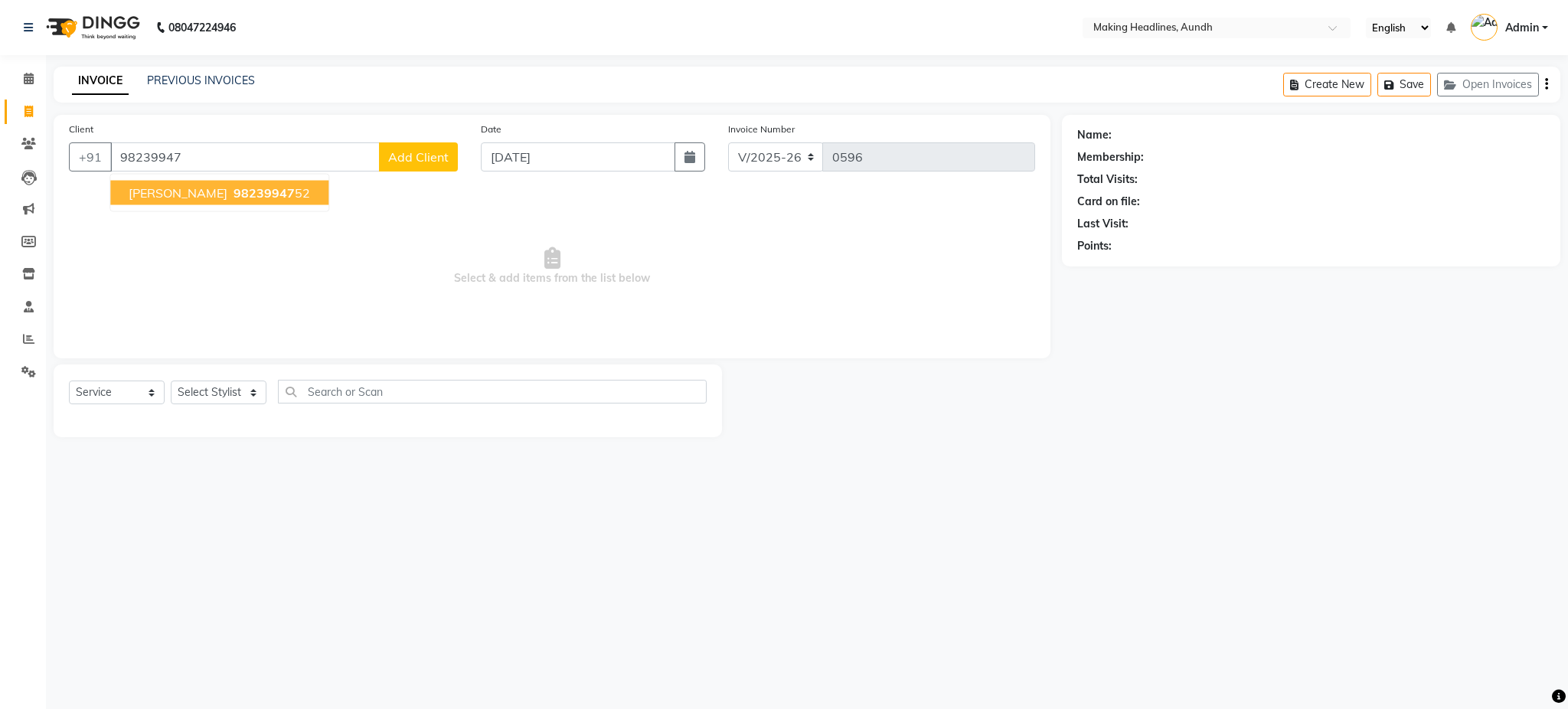
click at [227, 189] on span "[PERSON_NAME]" at bounding box center [178, 193] width 99 height 15
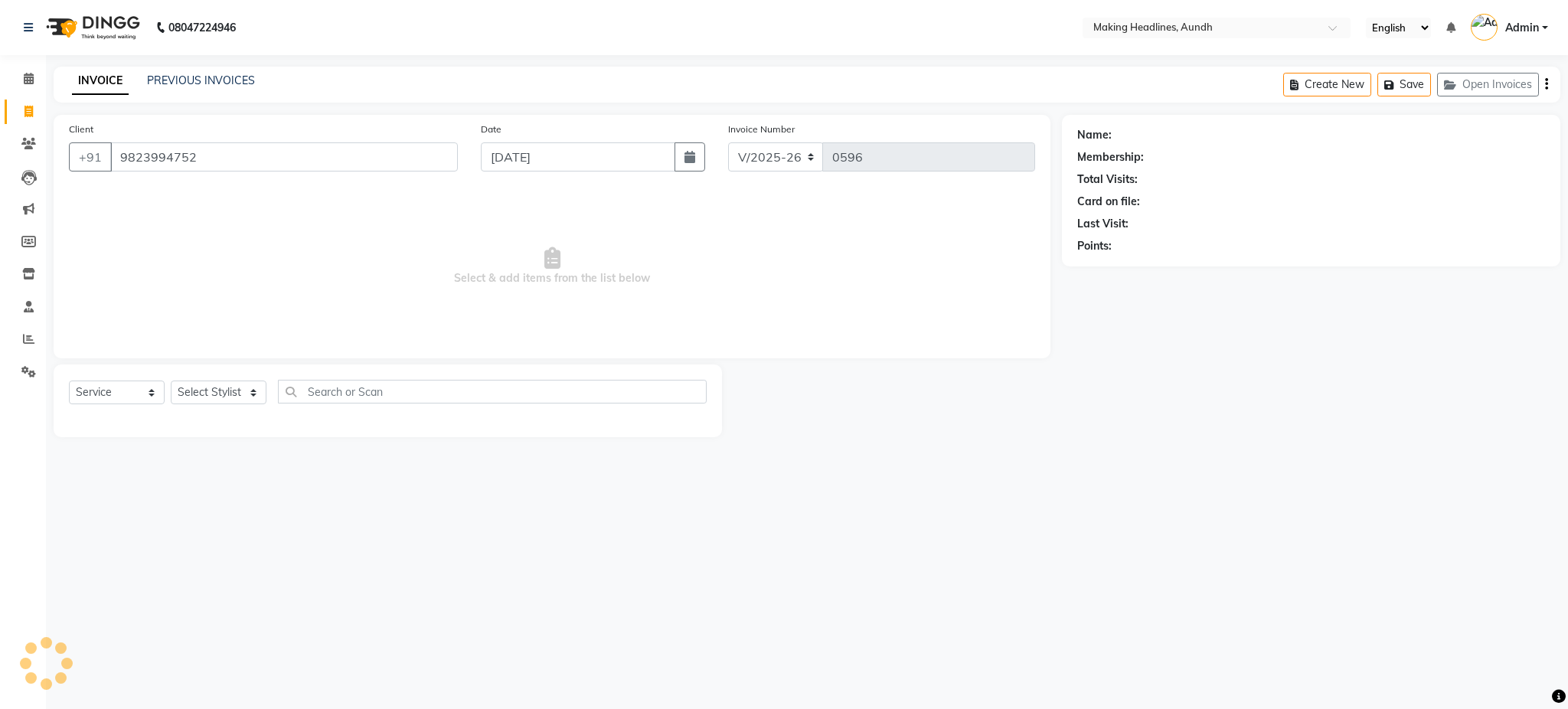
type input "9823994752"
click at [322, 378] on div "Select Service Product Membership Package Voucher Prepaid Gift Card Select Styl…" at bounding box center [387, 401] width 669 height 73
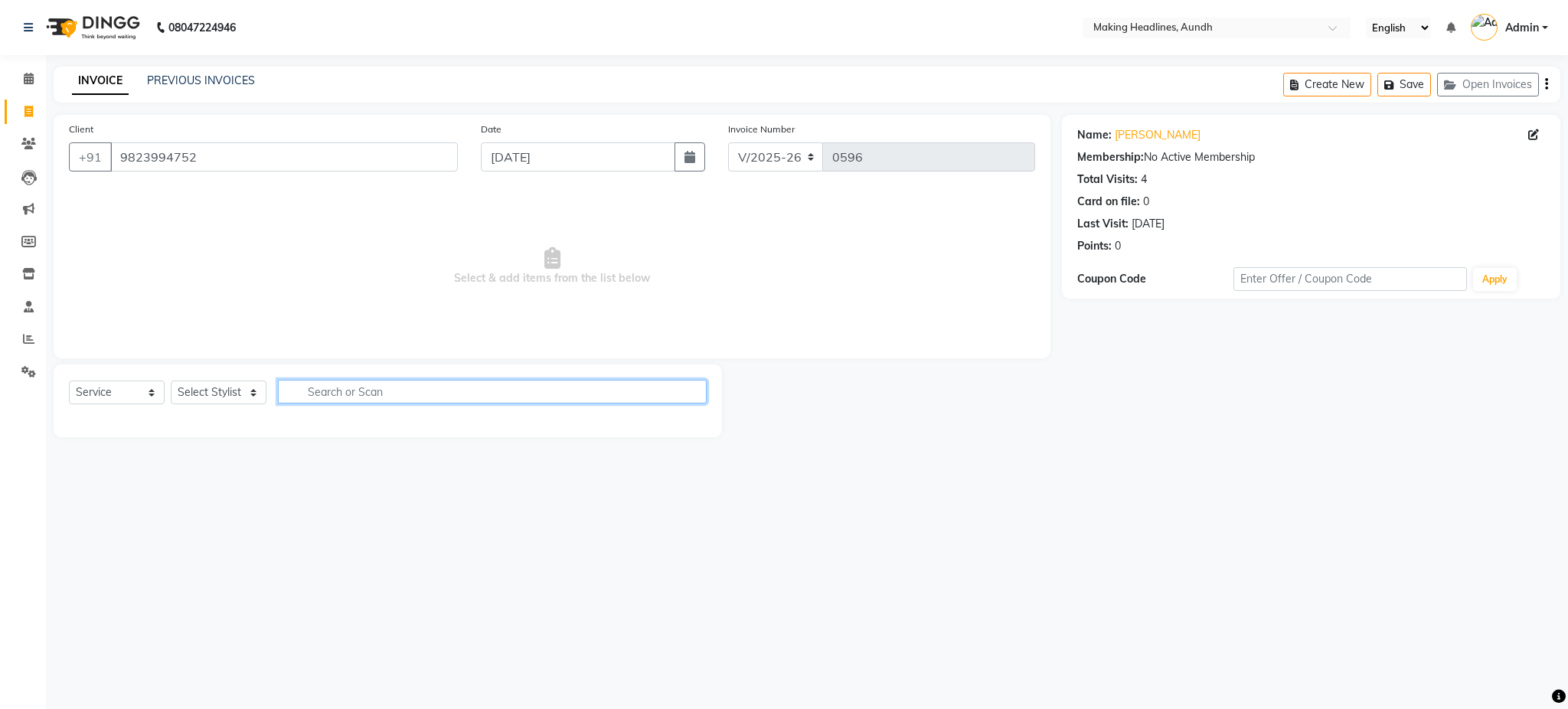
click at [315, 390] on input "text" at bounding box center [492, 391] width 429 height 24
click at [92, 387] on select "Select Service Product Membership Package Voucher Prepaid Gift Card" at bounding box center [117, 392] width 96 height 24
select select "product"
click at [69, 381] on select "Select Service Product Membership Package Voucher Prepaid Gift Card" at bounding box center [117, 392] width 96 height 24
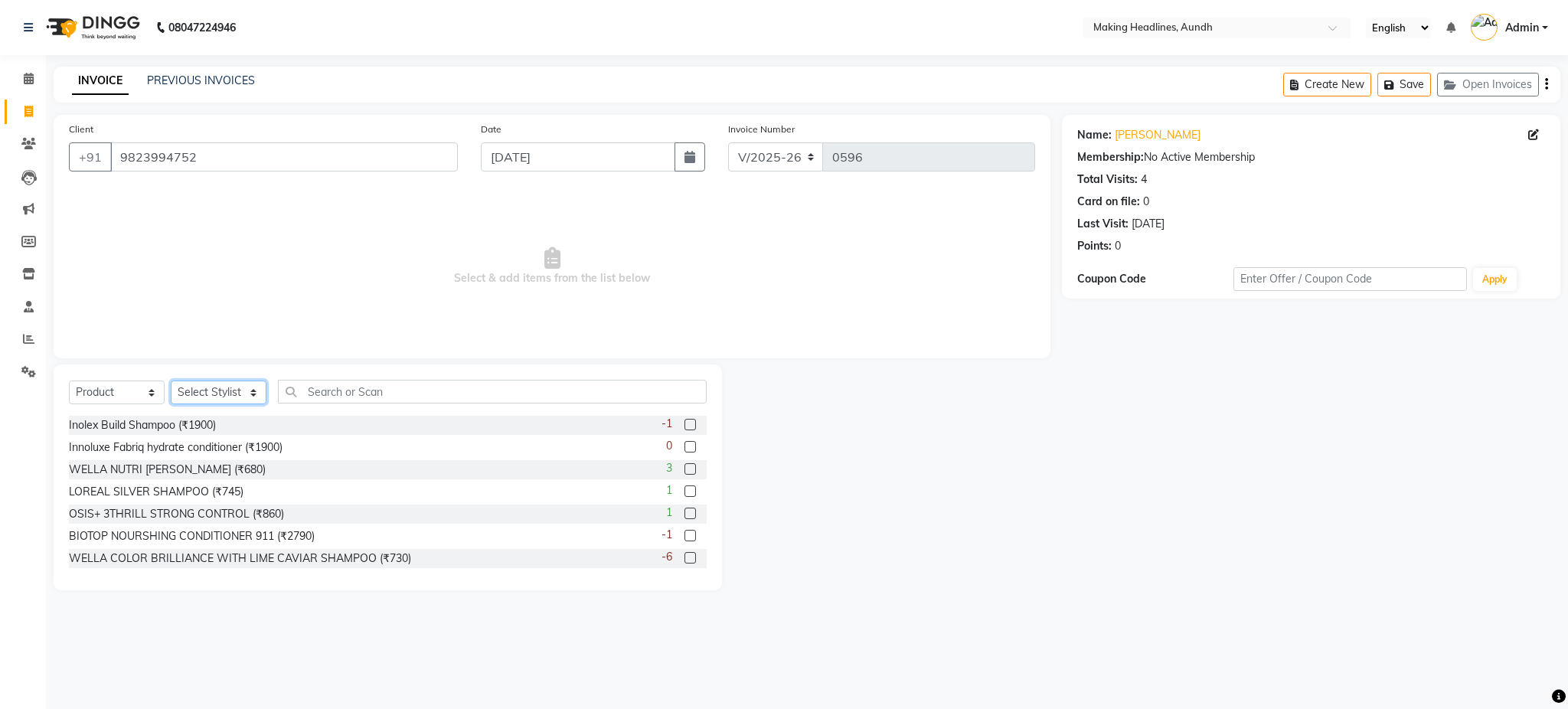
click at [249, 392] on select "Select Stylist ANUH [PERSON_NAME] JOESNA [PERSON_NAME] [PERSON_NAME] SHILPA [PE…" at bounding box center [218, 392] width 96 height 24
click at [171, 381] on select "Select Stylist ANUH [PERSON_NAME] JOESNA [PERSON_NAME] [PERSON_NAME] SHILPA [PE…" at bounding box center [218, 392] width 96 height 24
click at [221, 399] on select "Select Stylist ANUH [PERSON_NAME] JOESNA [PERSON_NAME] [PERSON_NAME] SHILPA [PE…" at bounding box center [218, 392] width 96 height 24
select select "11728"
click at [171, 381] on select "Select Stylist ANUH [PERSON_NAME] JOESNA [PERSON_NAME] [PERSON_NAME] SHILPA [PE…" at bounding box center [218, 392] width 96 height 24
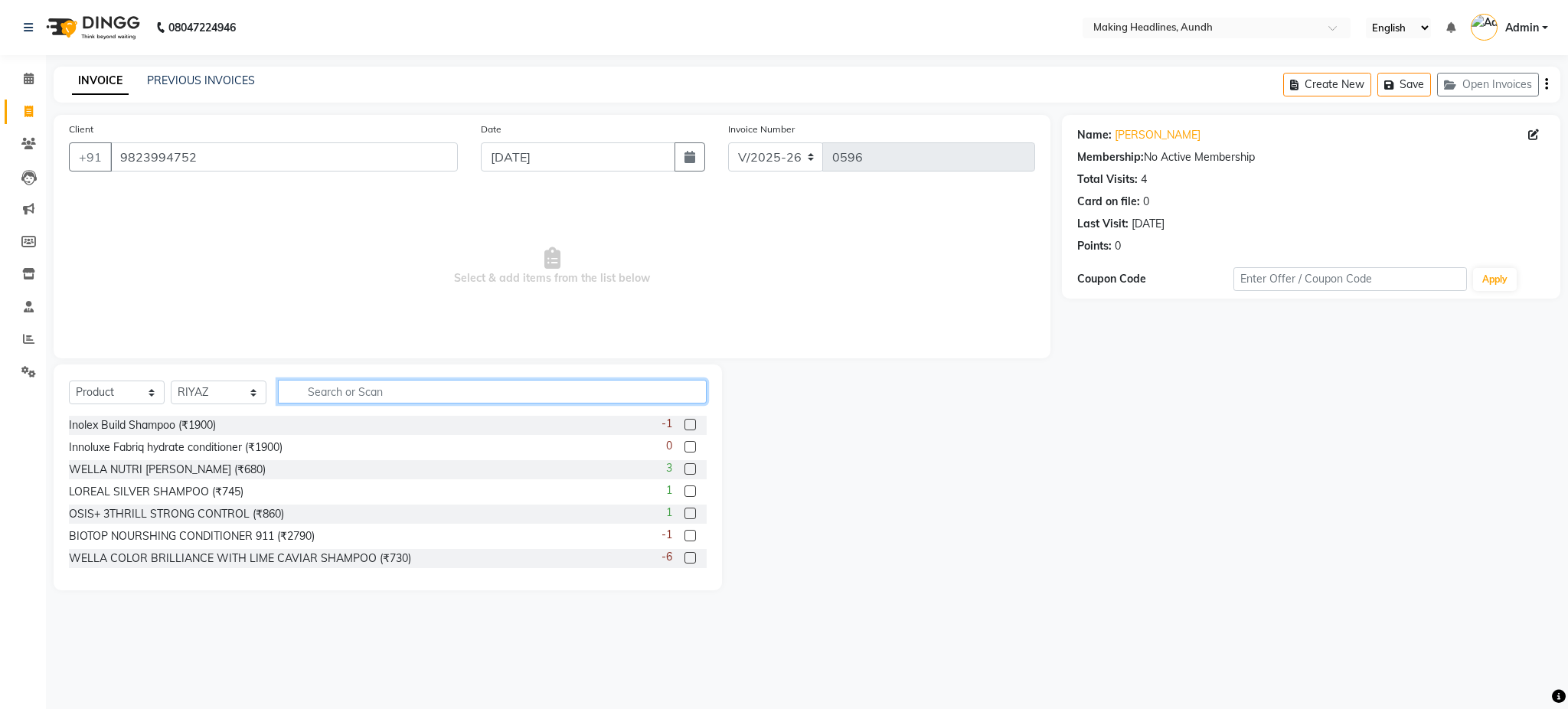
click at [315, 394] on input "text" at bounding box center [492, 391] width 429 height 24
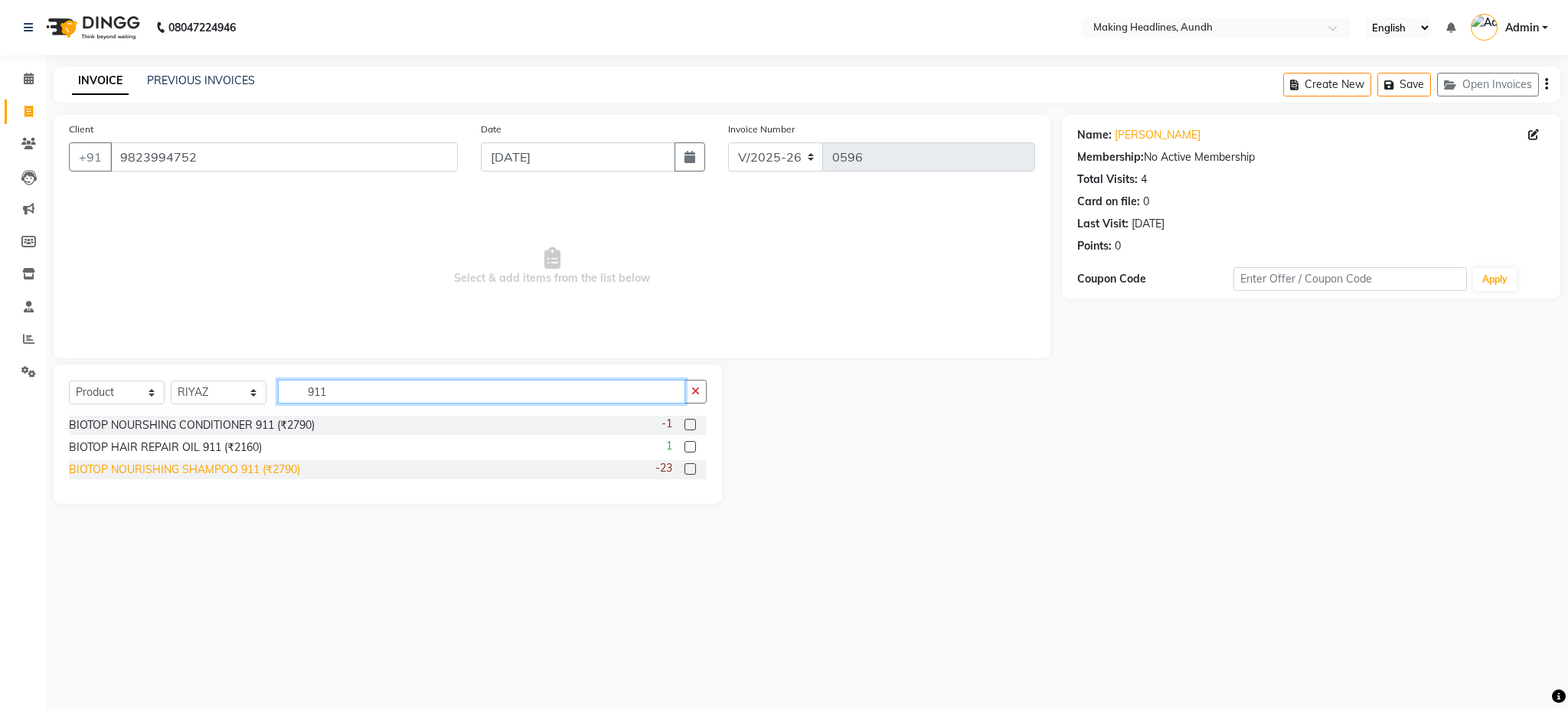
type input "911"
click at [265, 472] on div "BIOTOP NOURISHING SHAMPOO 911 (₹2790)" at bounding box center [185, 469] width 232 height 16
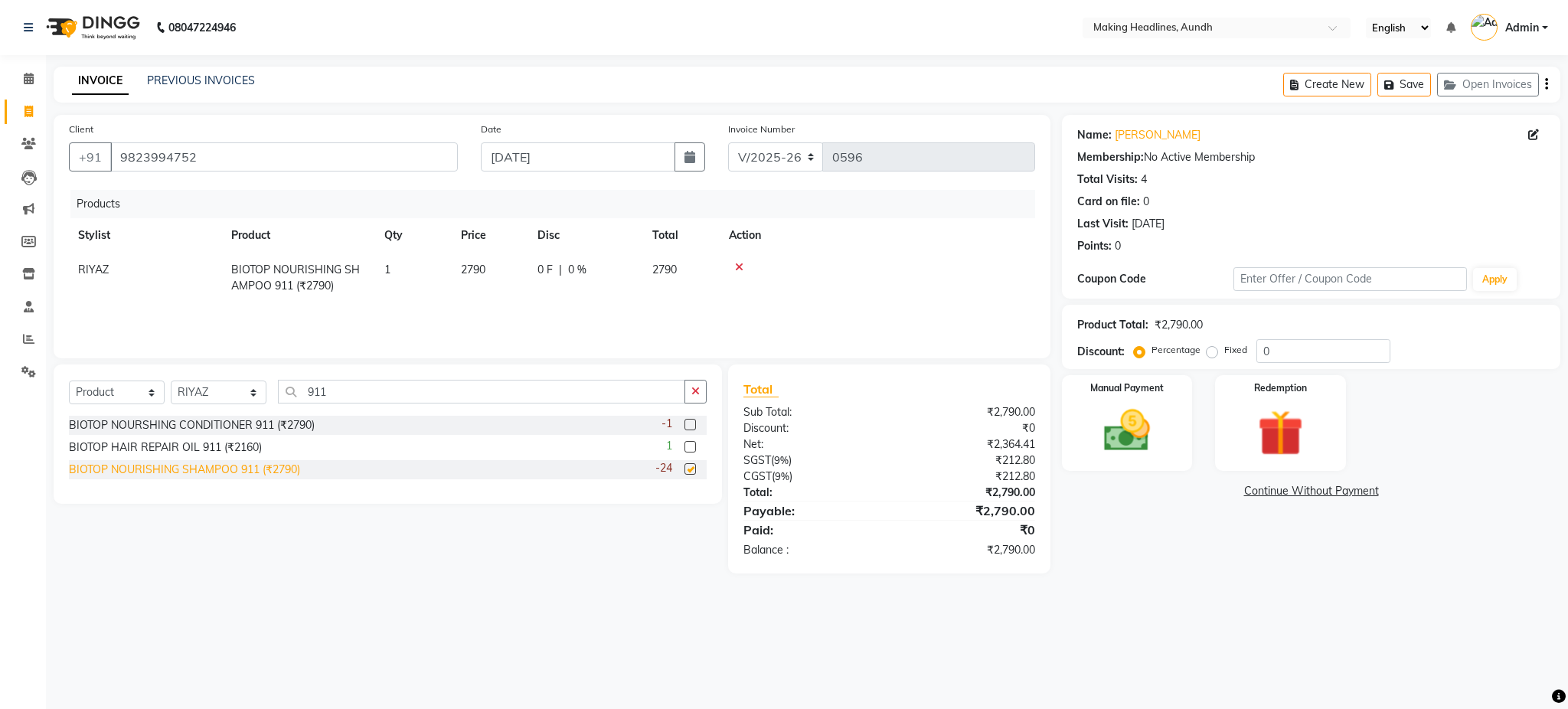
checkbox input "false"
click at [227, 433] on div "BIOTOP NOURSHING CONDITIONER 911 (₹2790)" at bounding box center [192, 425] width 246 height 16
checkbox input "false"
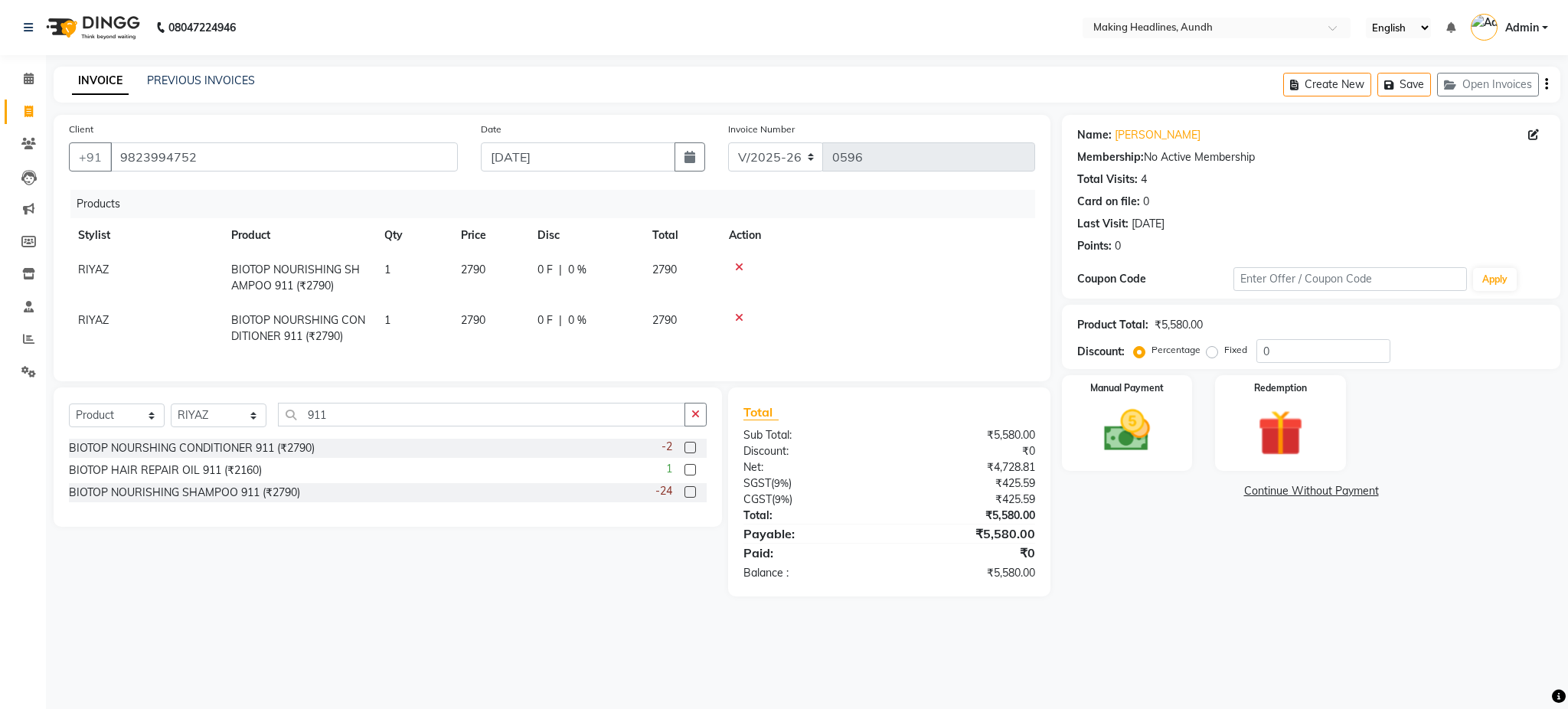
click at [477, 265] on span "2790" at bounding box center [473, 270] width 25 height 14
select select "11728"
click at [500, 273] on input "2790" at bounding box center [489, 274] width 58 height 24
type input "2"
type input "3500"
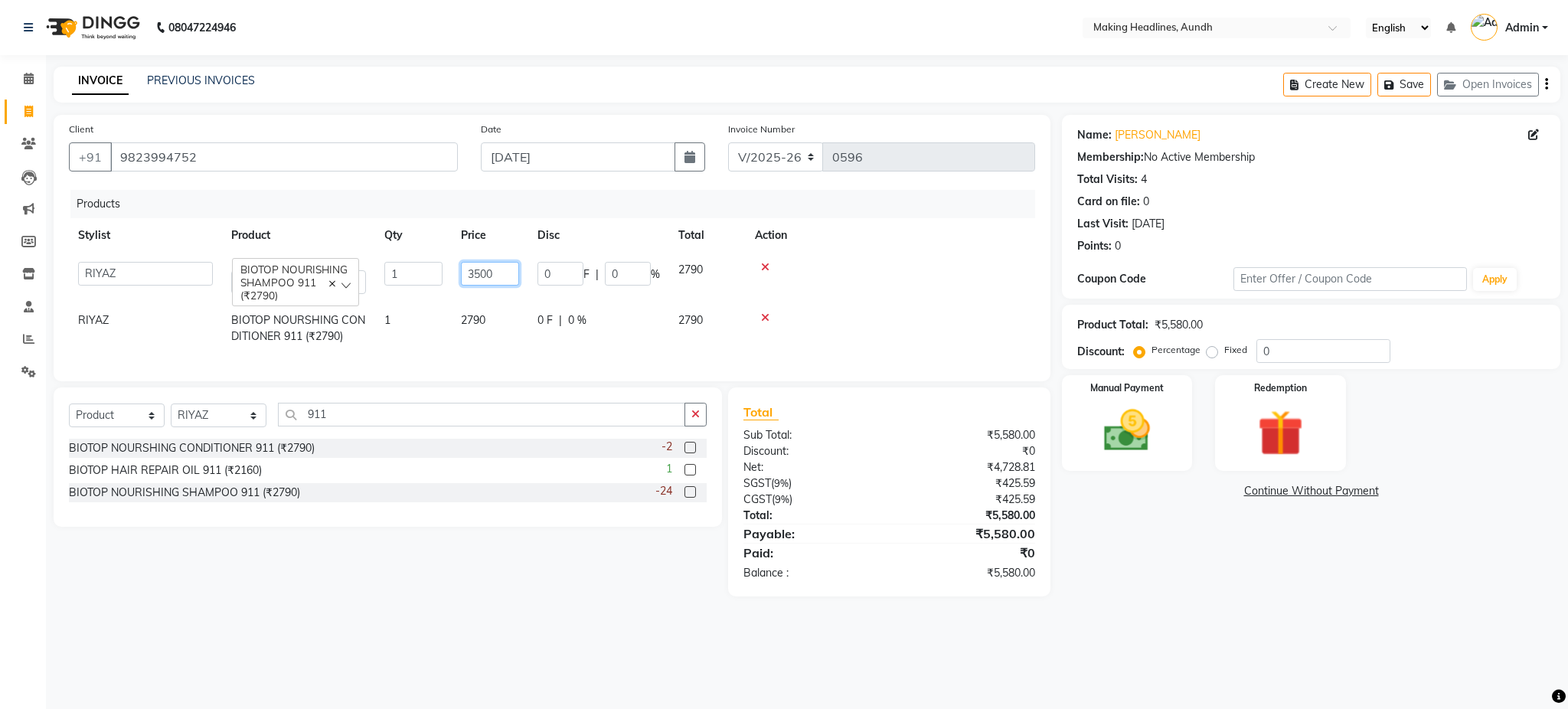
drag, startPoint x: 500, startPoint y: 273, endPoint x: 489, endPoint y: 323, distance: 51.2
click at [489, 323] on tbody "ANUH [PERSON_NAME] JOESNA [PERSON_NAME] [PERSON_NAME] SHILPA [PERSON_NAME] [PER…" at bounding box center [552, 303] width 966 height 101
click at [489, 323] on td "2790" at bounding box center [490, 329] width 77 height 51
select select "11728"
click at [506, 331] on input "2790" at bounding box center [489, 325] width 58 height 24
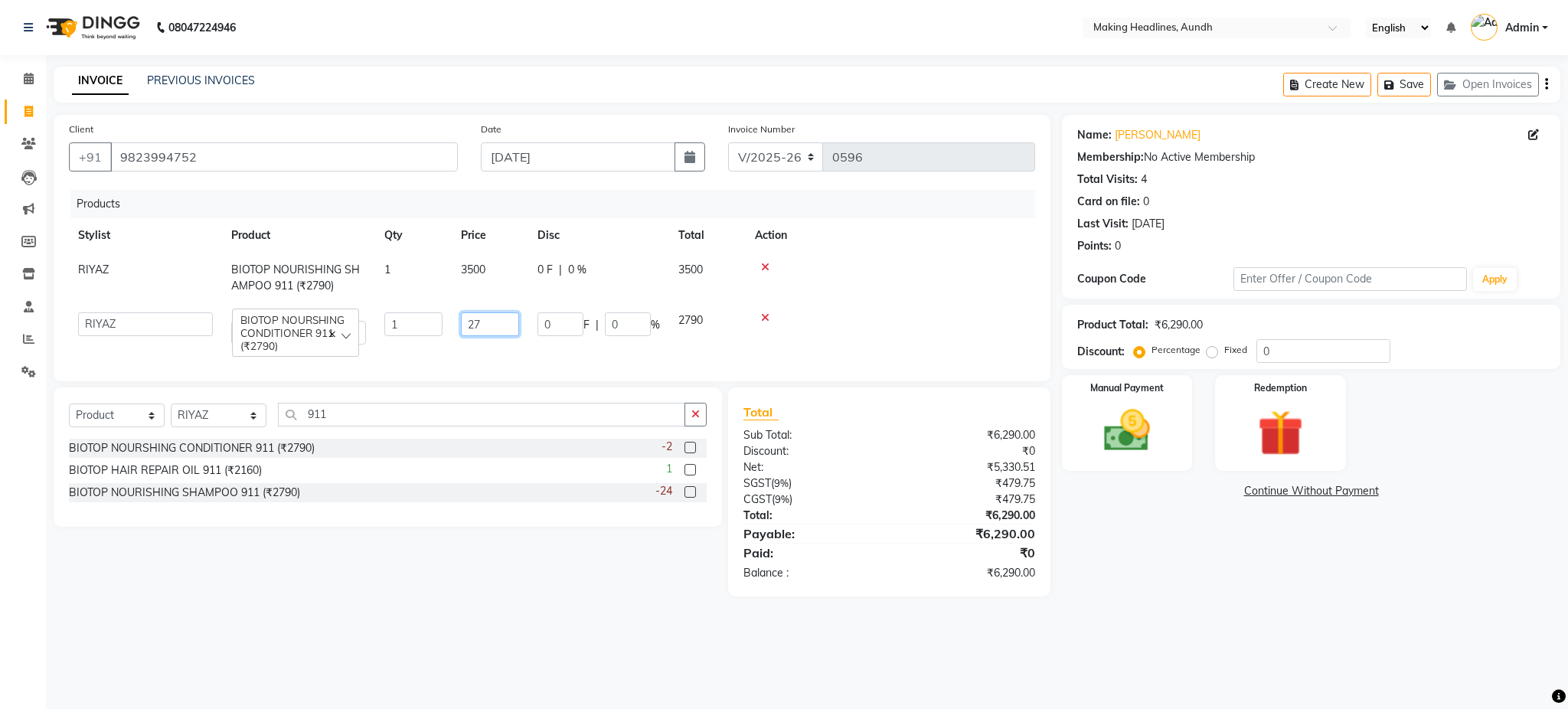
type input "2"
type input "3500"
click at [613, 648] on div "08047224946 Select Location × Making Headlines, Aundh English ENGLISH Español ا…" at bounding box center [784, 354] width 1568 height 709
click at [1141, 428] on img at bounding box center [1127, 430] width 78 height 55
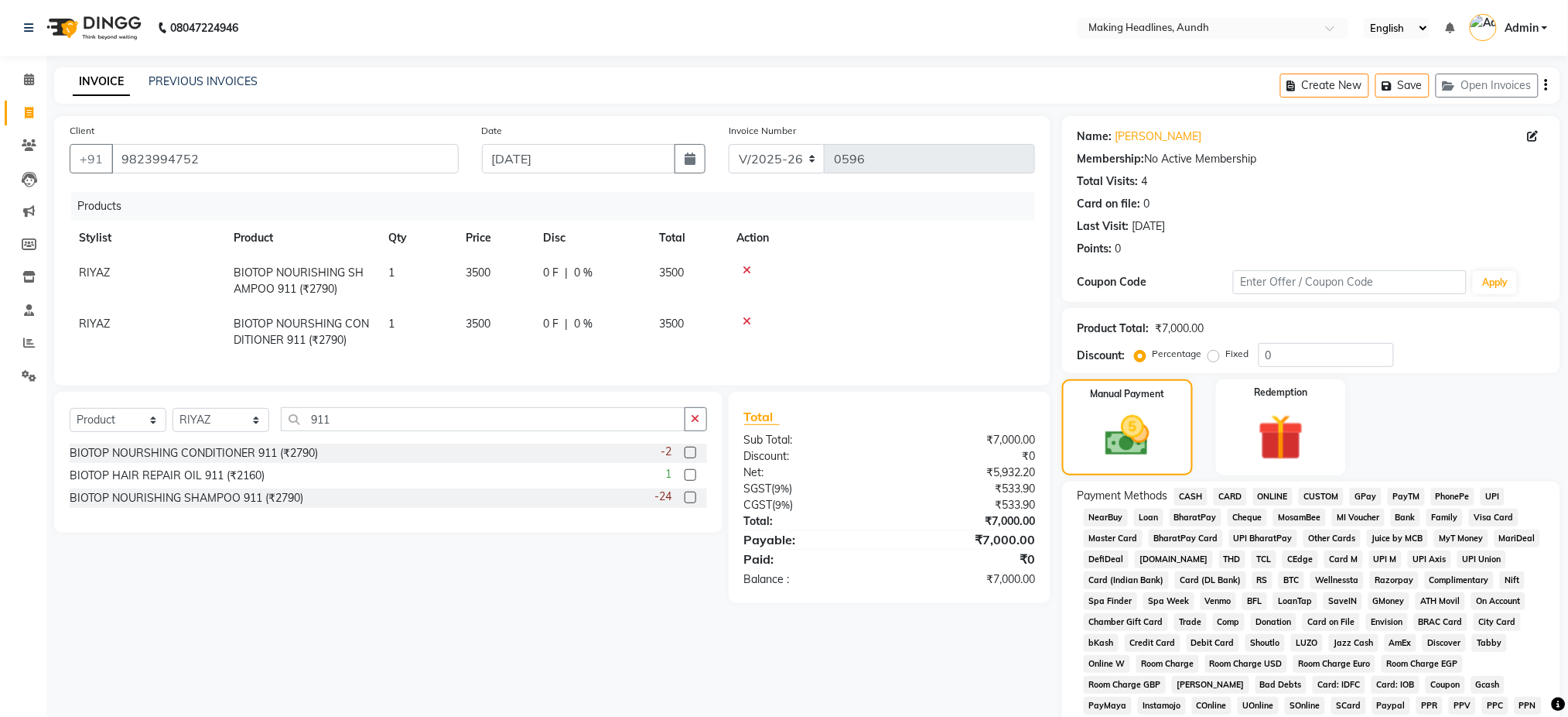
click at [1238, 494] on span "CARD" at bounding box center [1230, 497] width 33 height 18
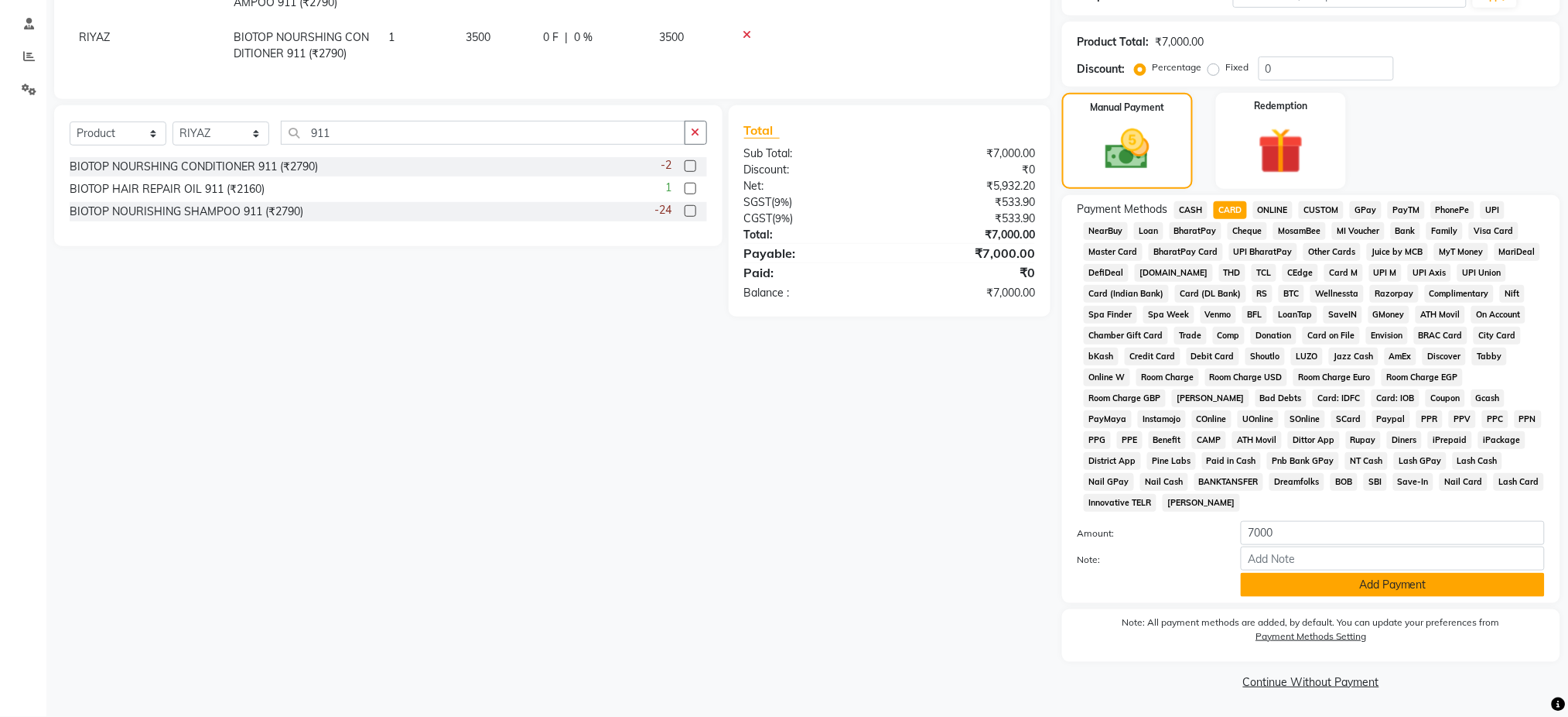
click at [1526, 592] on button "Add Payment" at bounding box center [1393, 585] width 304 height 24
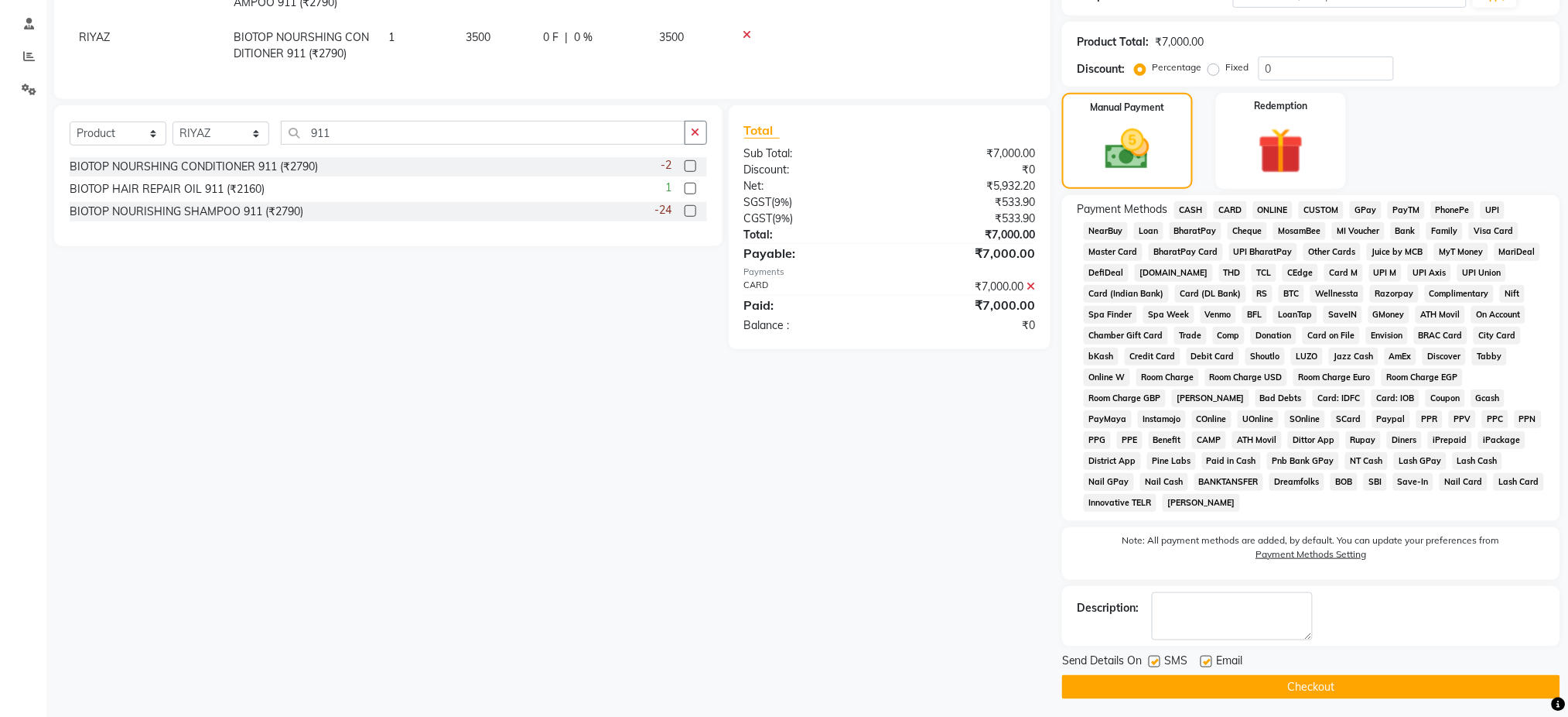
click at [1388, 690] on button "Checkout" at bounding box center [1311, 687] width 498 height 24
